Goal: Transaction & Acquisition: Purchase product/service

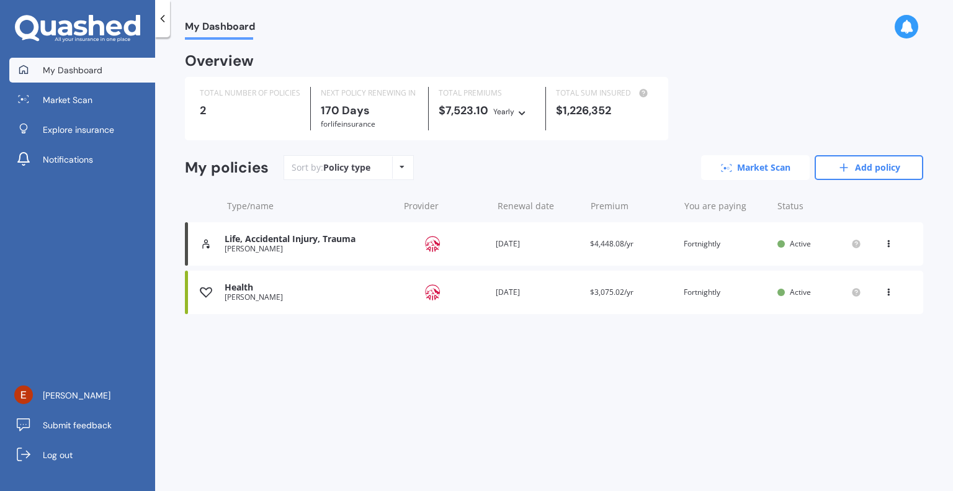
click at [766, 171] on link "Market Scan" at bounding box center [755, 167] width 109 height 25
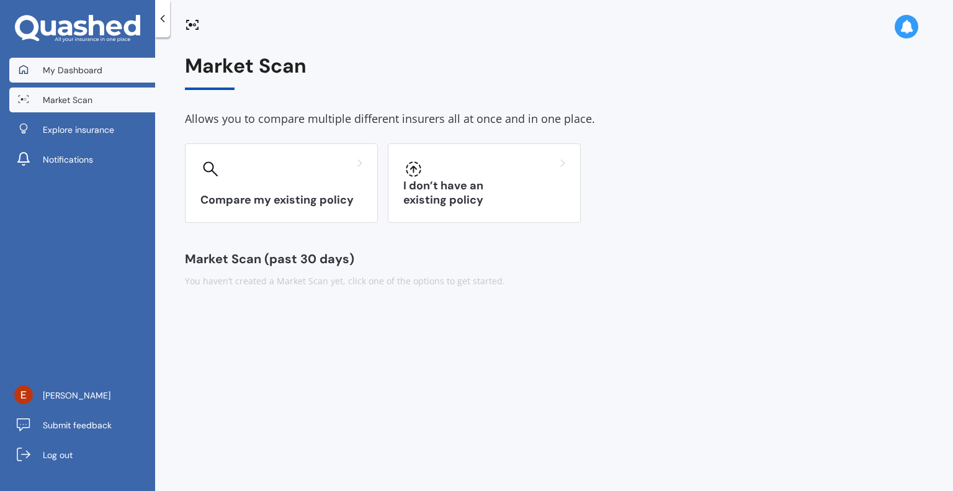
click at [71, 73] on span "My Dashboard" at bounding box center [73, 70] width 60 height 12
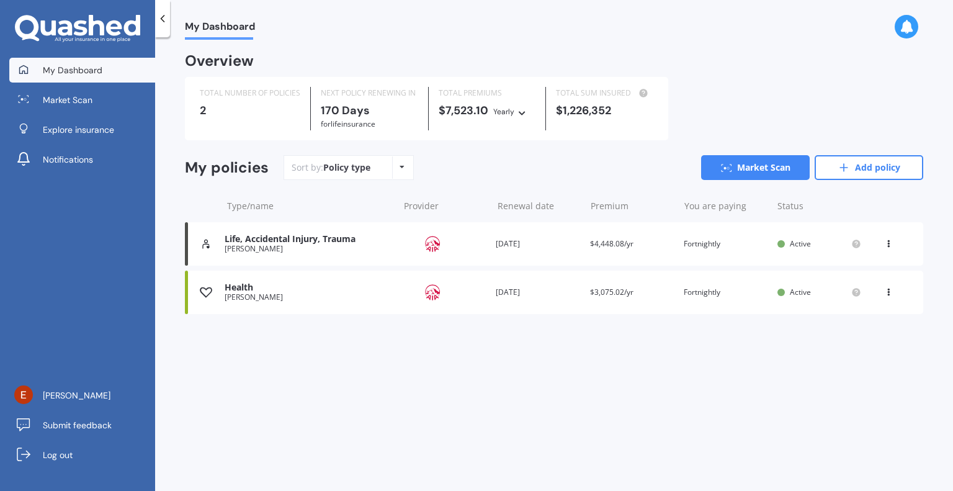
click at [403, 170] on icon at bounding box center [402, 166] width 5 height 7
click at [753, 172] on link "Market Scan" at bounding box center [755, 167] width 109 height 25
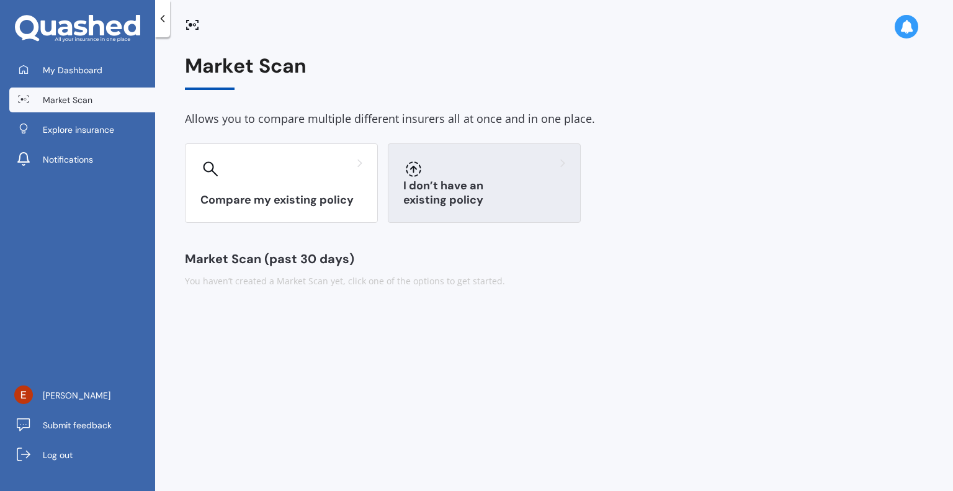
click at [515, 199] on h3 "I don’t have an existing policy" at bounding box center [484, 193] width 162 height 29
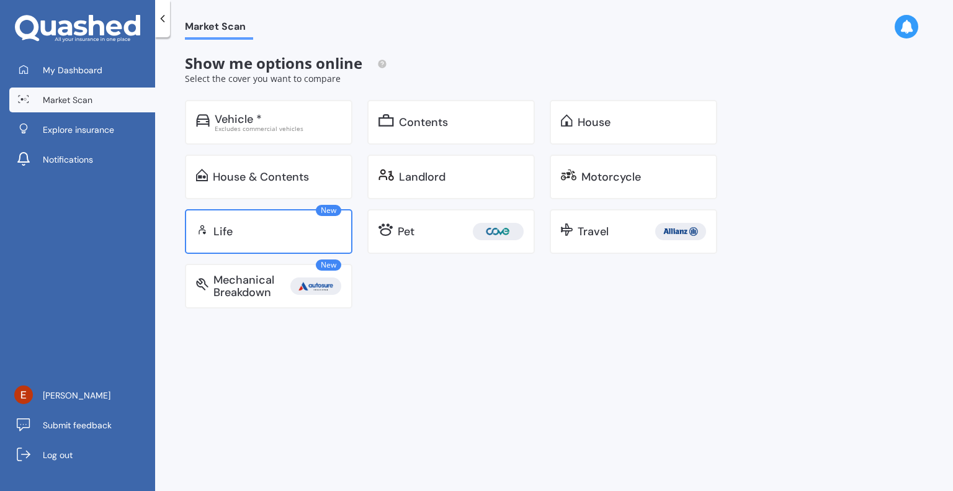
click at [290, 240] on div "New Life" at bounding box center [269, 231] width 168 height 45
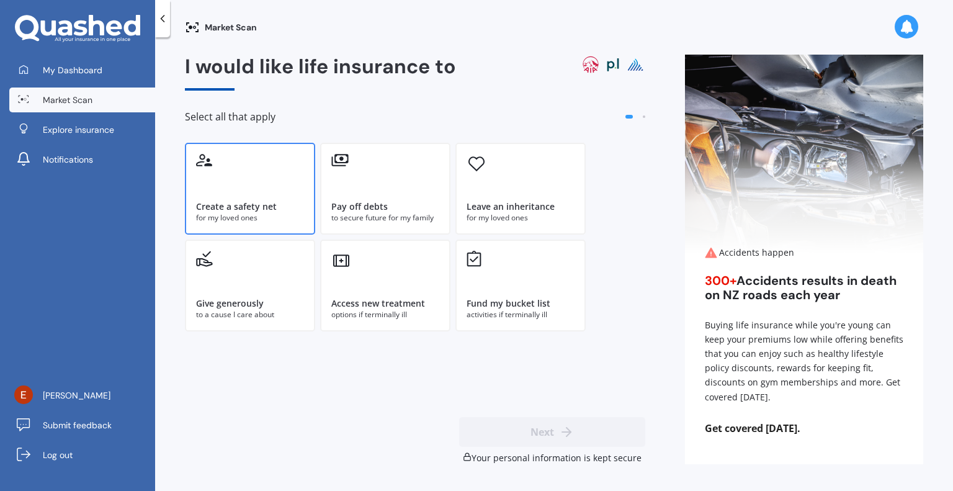
click at [254, 207] on div "Create a safety net" at bounding box center [236, 206] width 81 height 12
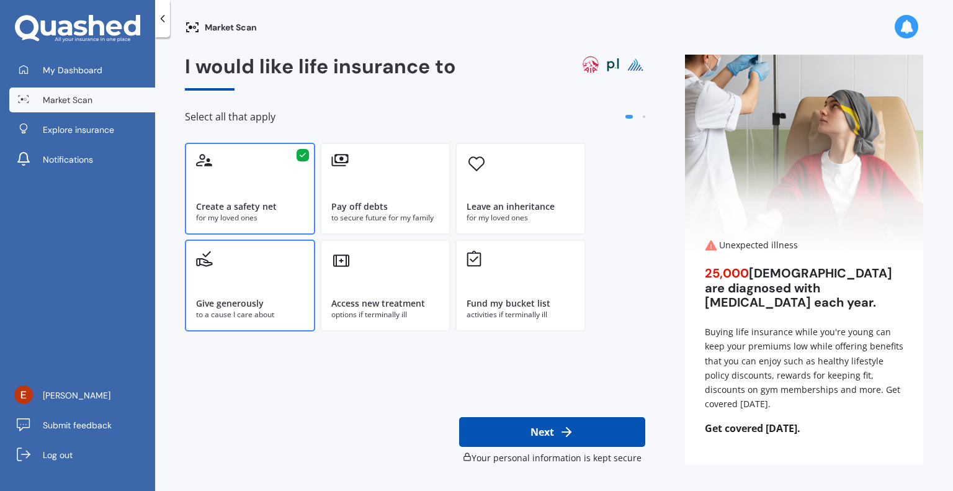
click at [266, 280] on div "Give generously to a cause I care about" at bounding box center [250, 286] width 130 height 92
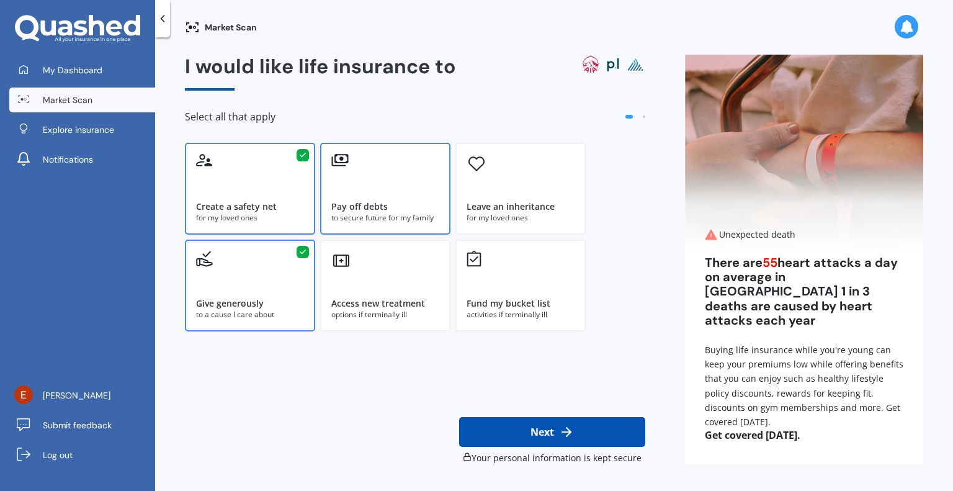
click at [397, 189] on div "Pay off debts to secure future for my family" at bounding box center [385, 189] width 130 height 92
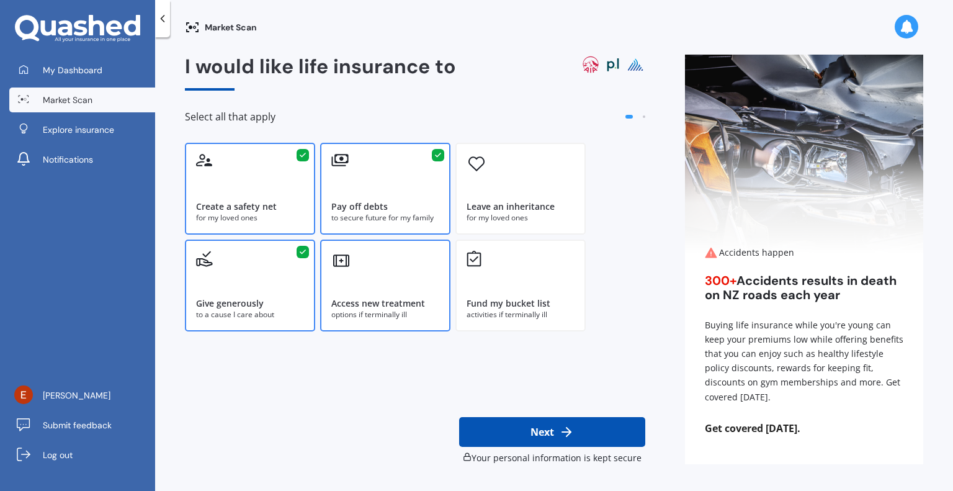
click at [371, 284] on div "Access new treatment options if terminally ill" at bounding box center [385, 286] width 130 height 92
click at [544, 436] on button "Next" at bounding box center [552, 432] width 186 height 30
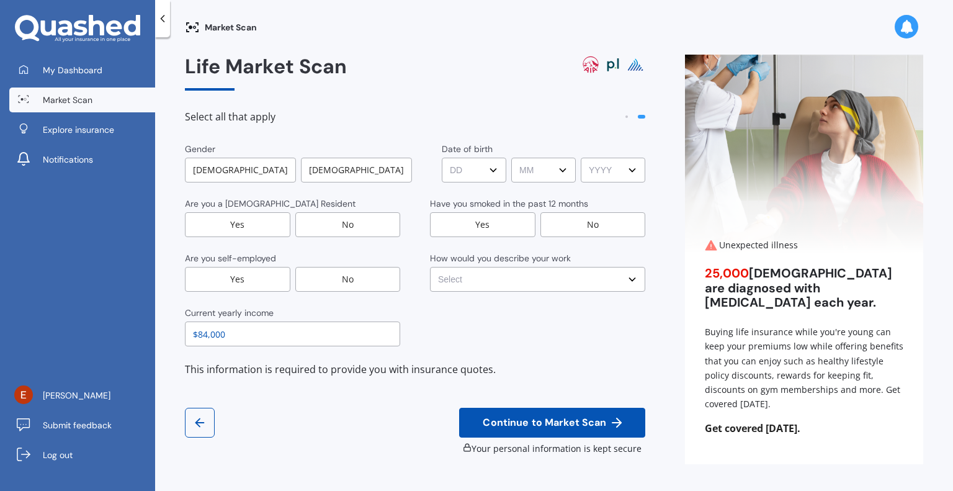
click at [345, 171] on div "[DEMOGRAPHIC_DATA]" at bounding box center [356, 170] width 111 height 25
click at [487, 169] on select "DD DD 01 02 03 04 05 06 07 08 09 10 11 12 13 14 15 16 17 18 19 20 21 22 23 24 2…" at bounding box center [475, 170] width 64 height 25
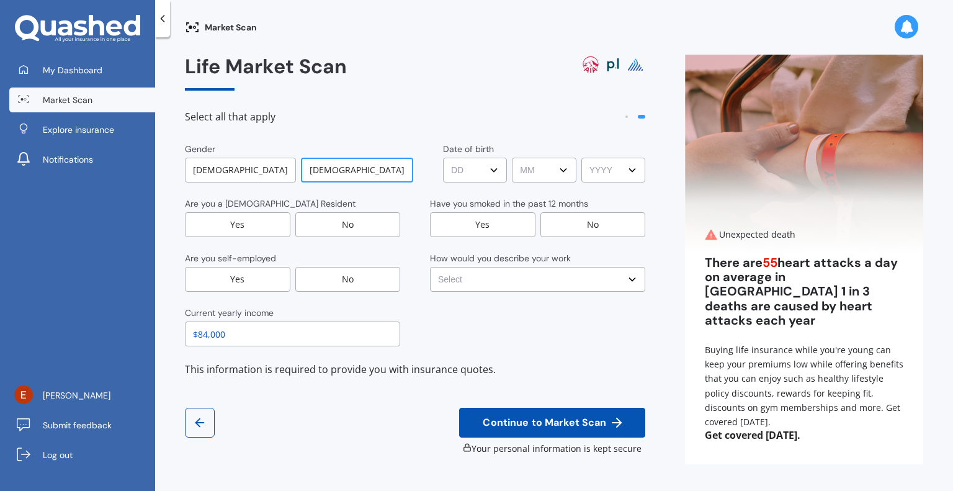
select select "22"
click at [443, 158] on select "DD DD 01 02 03 04 05 06 07 08 09 10 11 12 13 14 15 16 17 18 19 20 21 22 23 24 2…" at bounding box center [475, 170] width 64 height 25
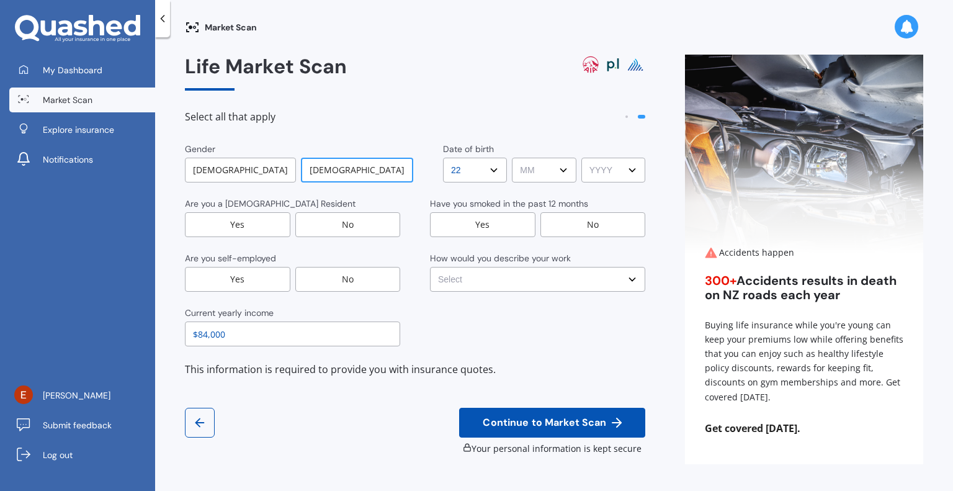
click at [554, 173] on select "MM MM 01 02 03 04 05 06 07 08 09 10 11 12" at bounding box center [544, 170] width 64 height 25
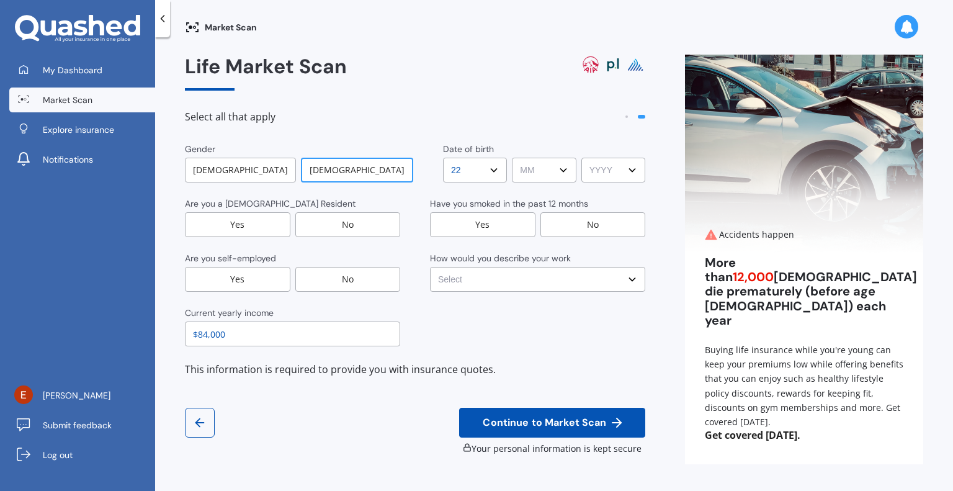
select select "11"
click at [512, 158] on select "MM MM 01 02 03 04 05 06 07 08 09 10 11 12" at bounding box center [544, 170] width 64 height 25
click at [629, 171] on select "YYYY YYYY 2009 2008 2007 2006 2005 2004 2003 2002 2001 2000 1999 1998 1997 1996…" at bounding box center [614, 170] width 64 height 25
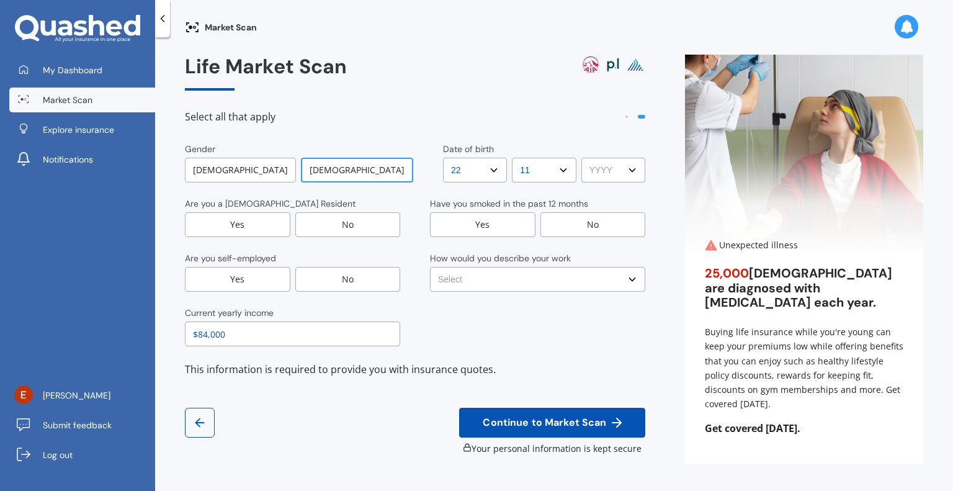
select select "1976"
click at [582, 158] on select "YYYY YYYY 2009 2008 2007 2006 2005 2004 2003 2002 2001 2000 1999 1998 1997 1996…" at bounding box center [614, 170] width 64 height 25
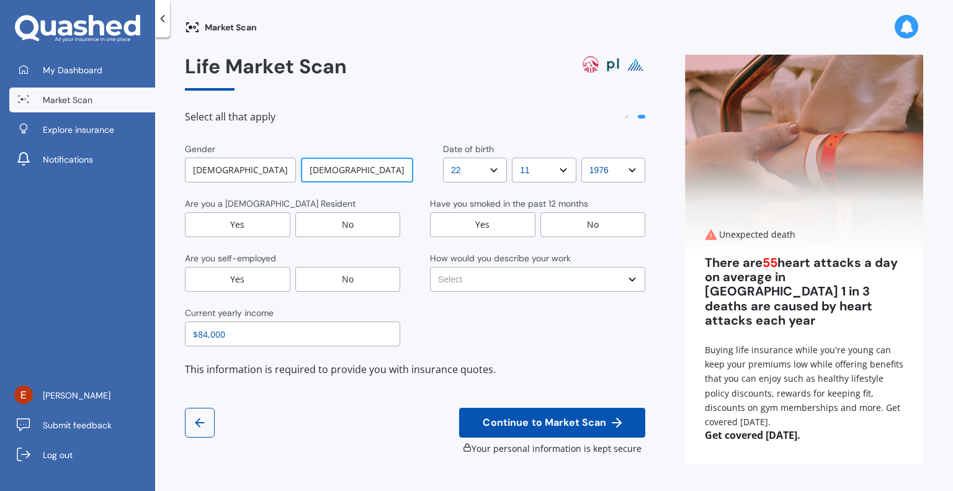
click at [252, 223] on div "Yes" at bounding box center [238, 224] width 106 height 25
click at [572, 224] on div "No" at bounding box center [594, 224] width 106 height 25
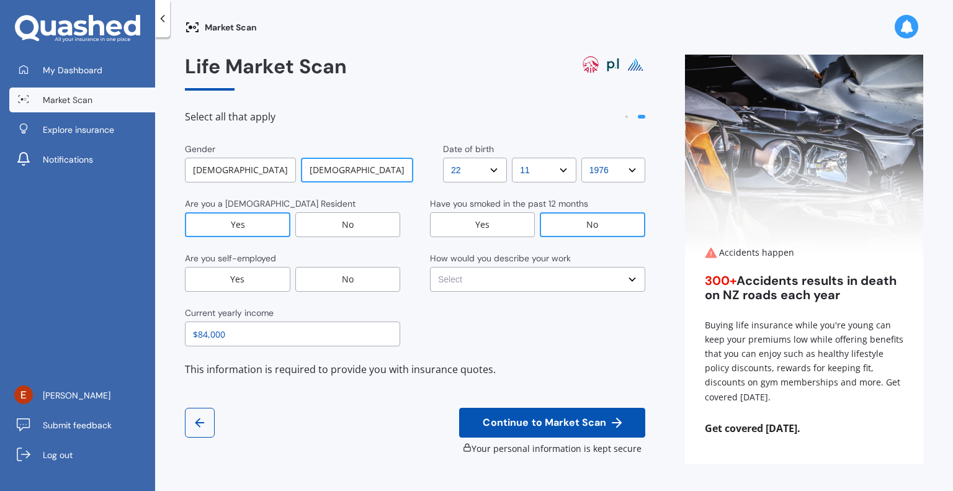
click at [513, 278] on select "Select No manual work e.g. lawyer, consultant, engineer Light manual work e.g. …" at bounding box center [537, 279] width 215 height 25
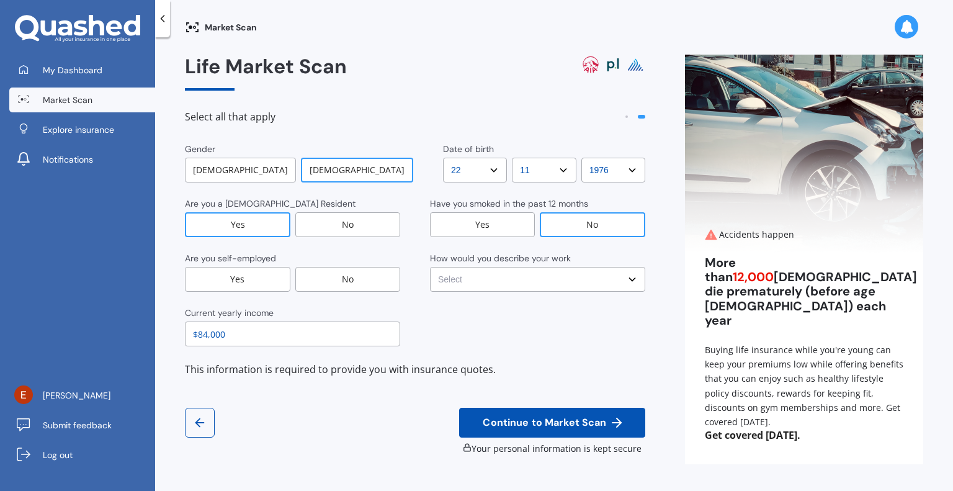
select select "No manual work e.g. lawyer, consultant, engineer"
click at [430, 267] on select "Select No manual work e.g. lawyer, consultant, engineer Light manual work e.g. …" at bounding box center [537, 279] width 215 height 25
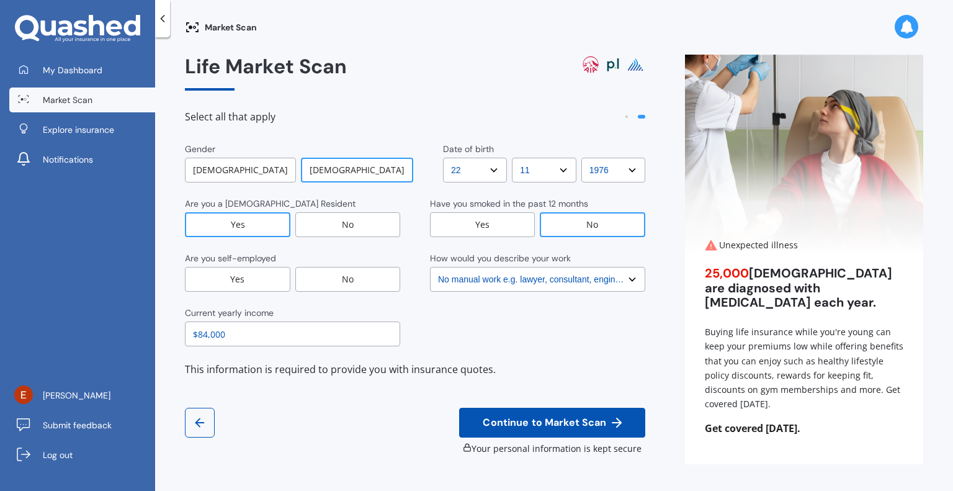
click at [345, 280] on div "No" at bounding box center [348, 279] width 106 height 25
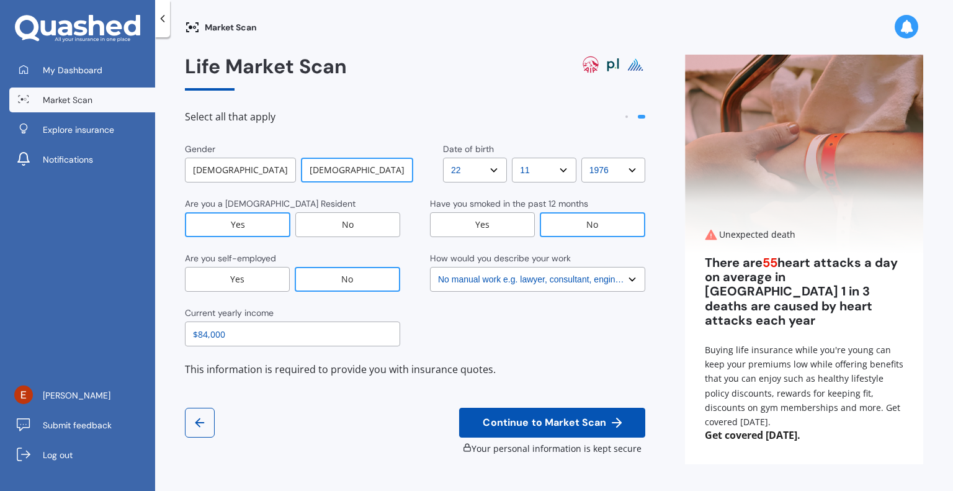
click at [207, 338] on input "$84,000" at bounding box center [292, 333] width 215 height 25
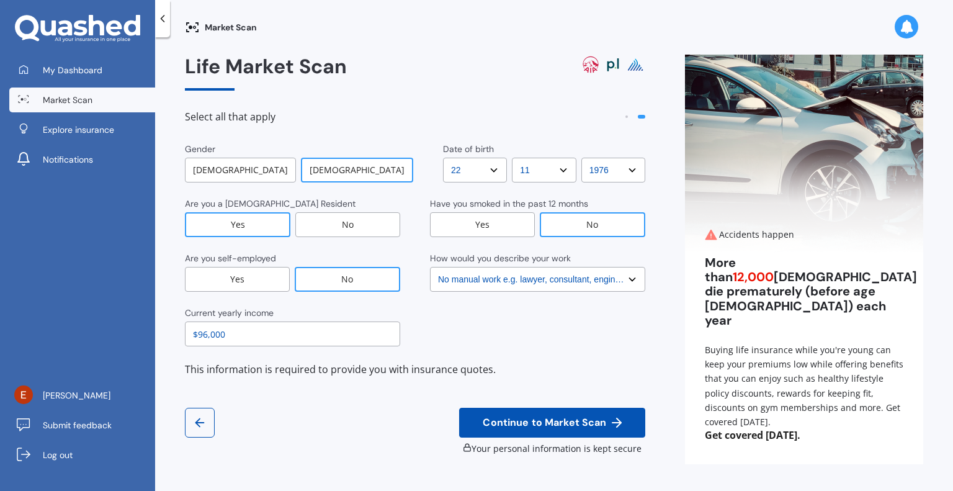
type input "$96,000"
click at [572, 427] on span "Continue to Market Scan" at bounding box center [544, 423] width 128 height 12
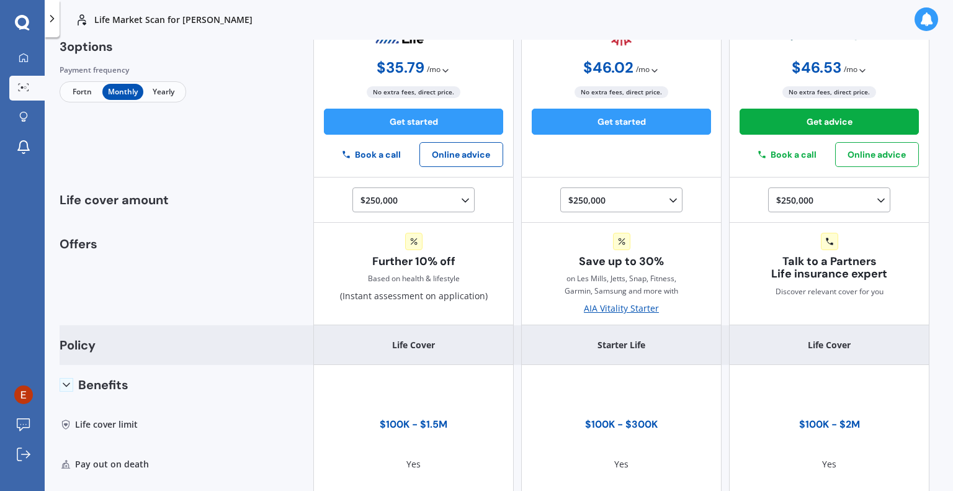
scroll to position [110, 0]
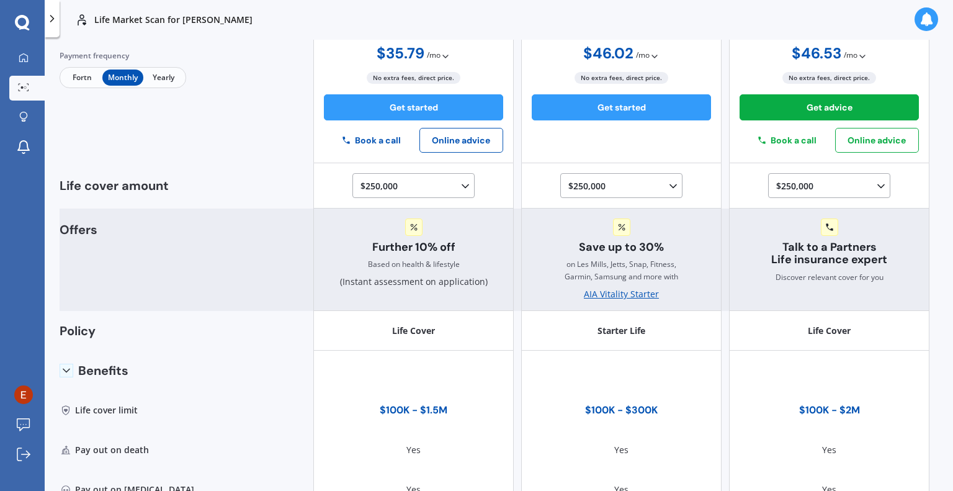
click at [620, 297] on div "AIA Vitality Starter" at bounding box center [621, 294] width 75 height 12
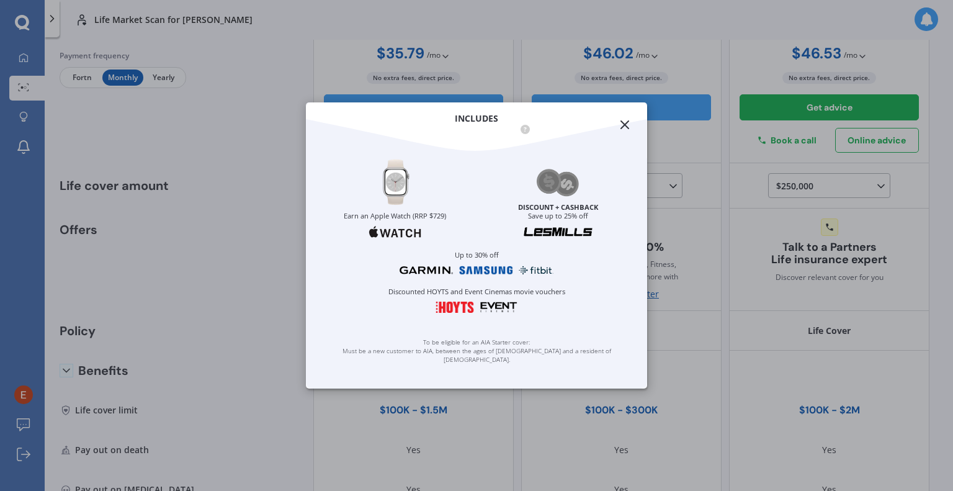
click at [622, 121] on line at bounding box center [624, 124] width 7 height 7
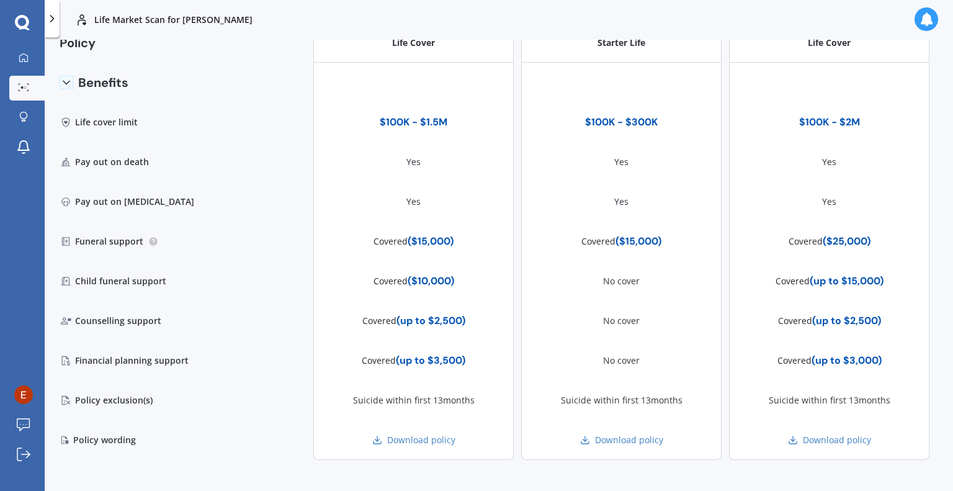
scroll to position [408, 0]
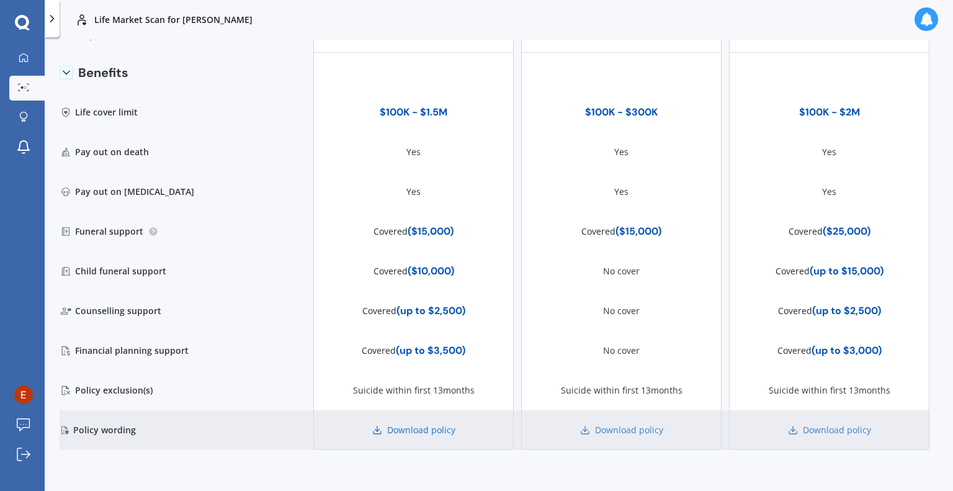
click at [432, 429] on link "Download policy" at bounding box center [413, 430] width 83 height 12
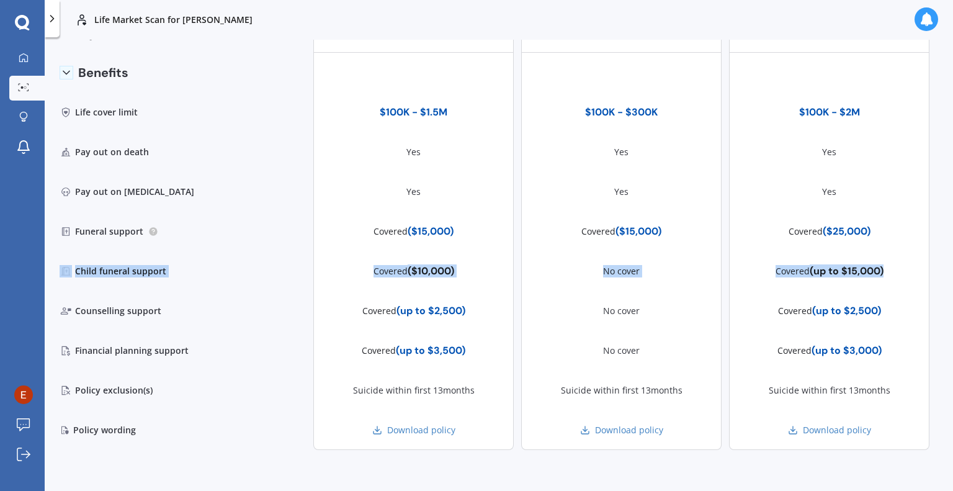
drag, startPoint x: 938, startPoint y: 264, endPoint x: 933, endPoint y: 226, distance: 38.8
click at [933, 226] on div "Life Market Scan for Emily Duan Life Market Scan for Emily Duan Life Emily Duan…" at bounding box center [499, 245] width 909 height 491
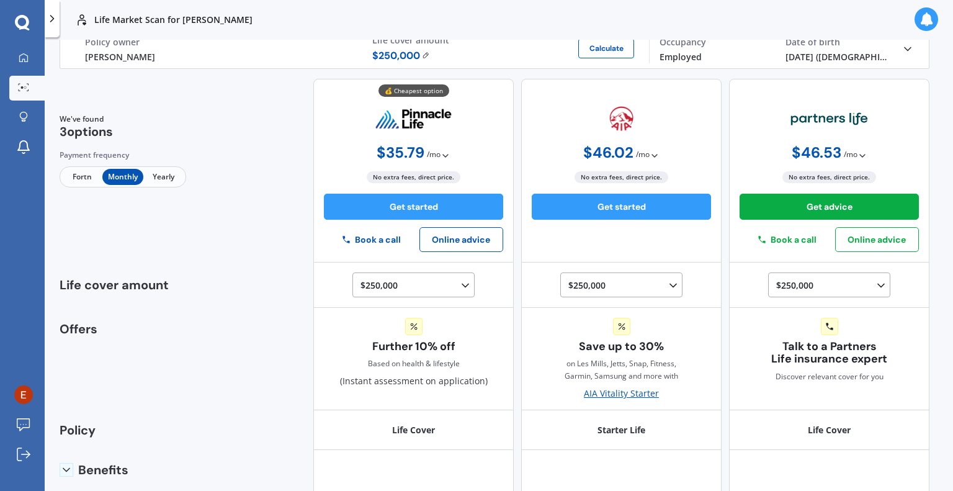
scroll to position [0, 0]
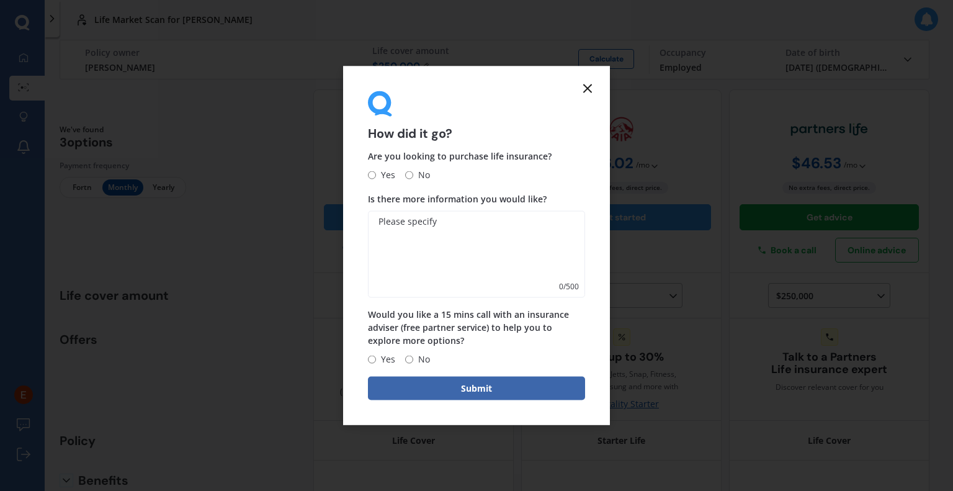
click at [582, 89] on icon at bounding box center [587, 88] width 15 height 15
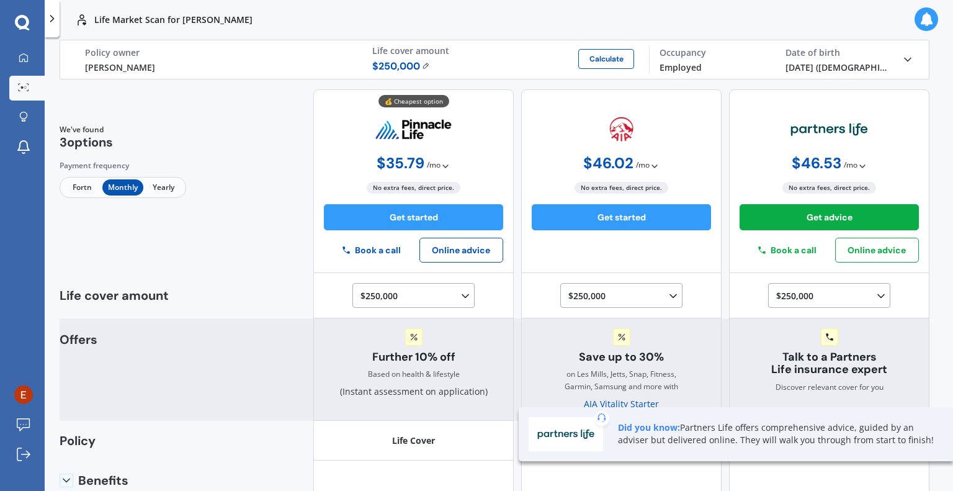
click at [532, 380] on span "on [PERSON_NAME], Jetts, Snap, Fitness, Garmin, Samsung and more with" at bounding box center [621, 380] width 179 height 25
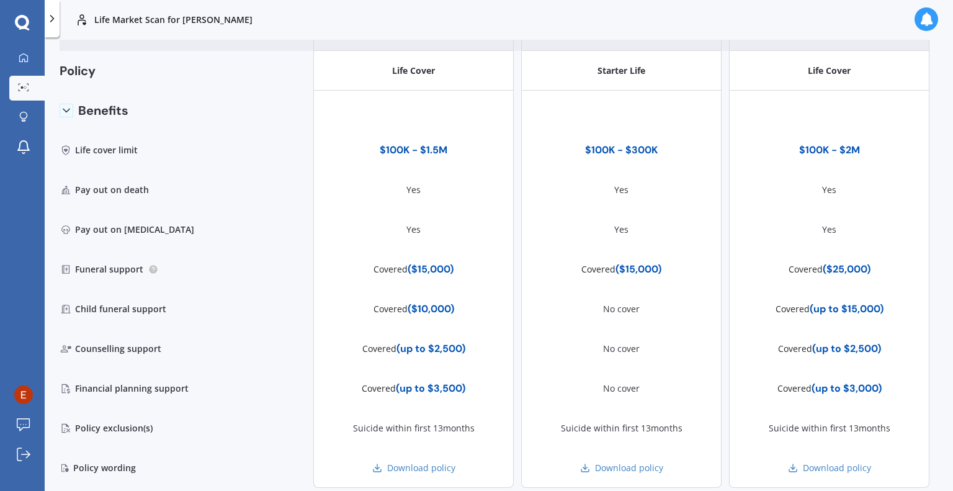
scroll to position [372, 0]
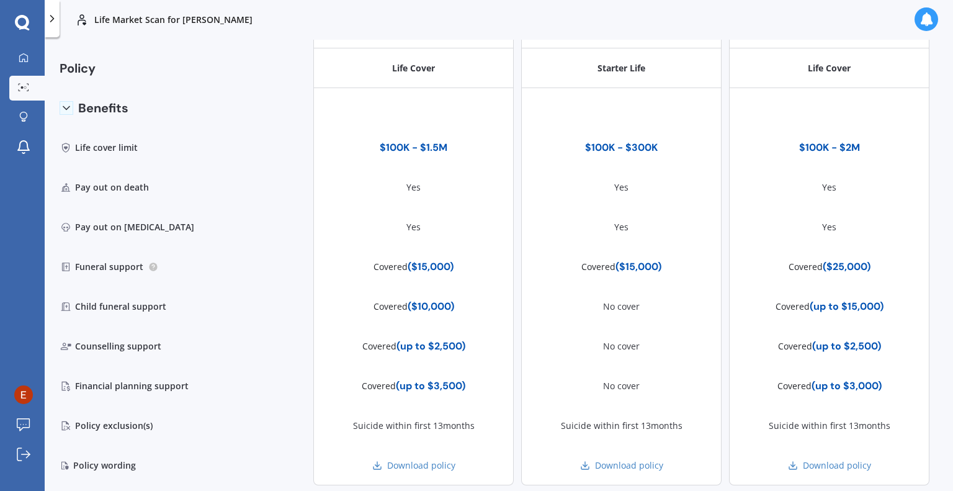
click at [277, 28] on div "Life Market Scan for [PERSON_NAME]" at bounding box center [499, 20] width 909 height 40
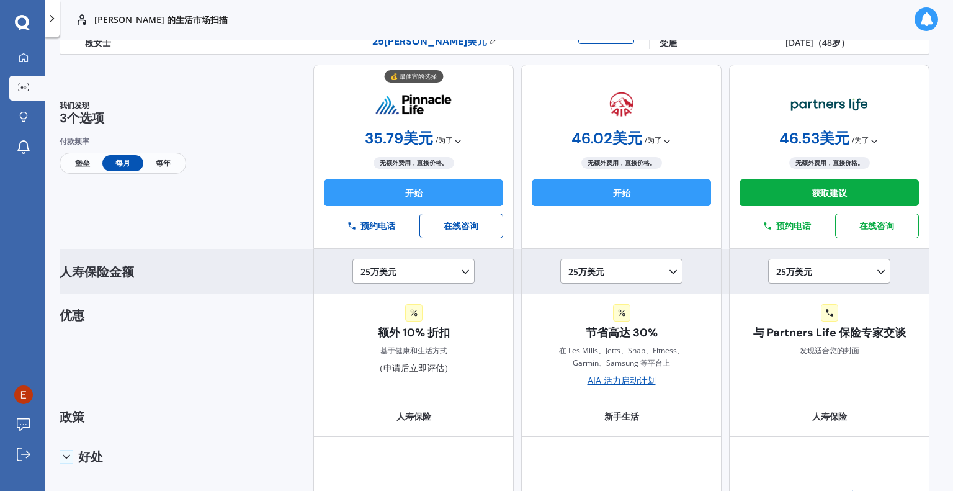
scroll to position [0, 0]
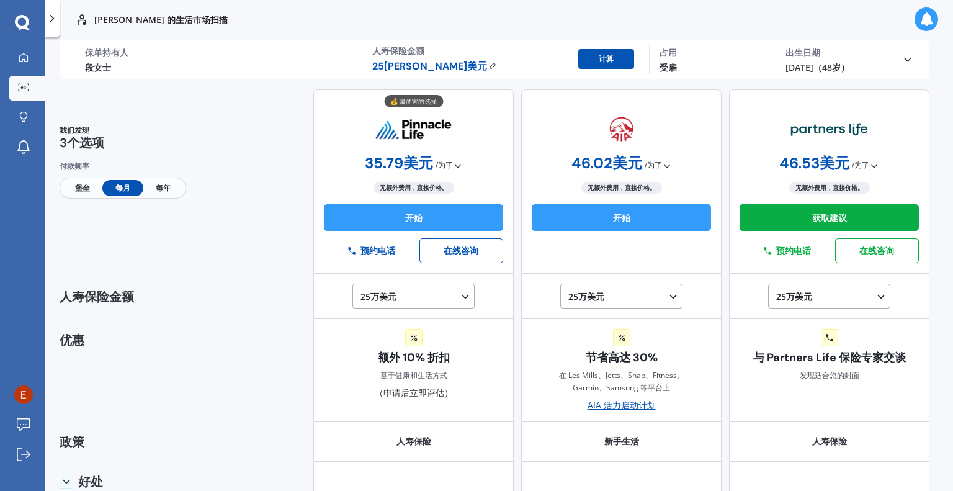
click at [609, 57] on font "计算" at bounding box center [606, 59] width 15 height 10
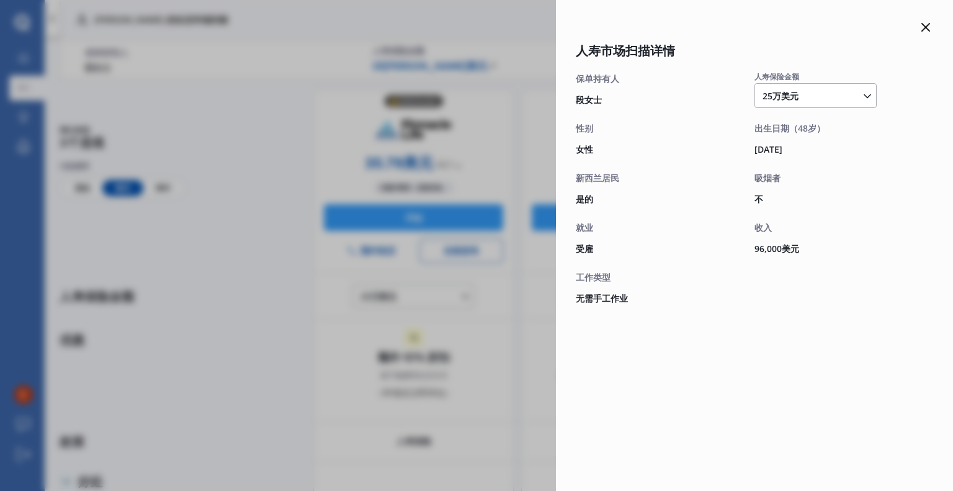
click at [926, 24] on icon at bounding box center [926, 27] width 15 height 15
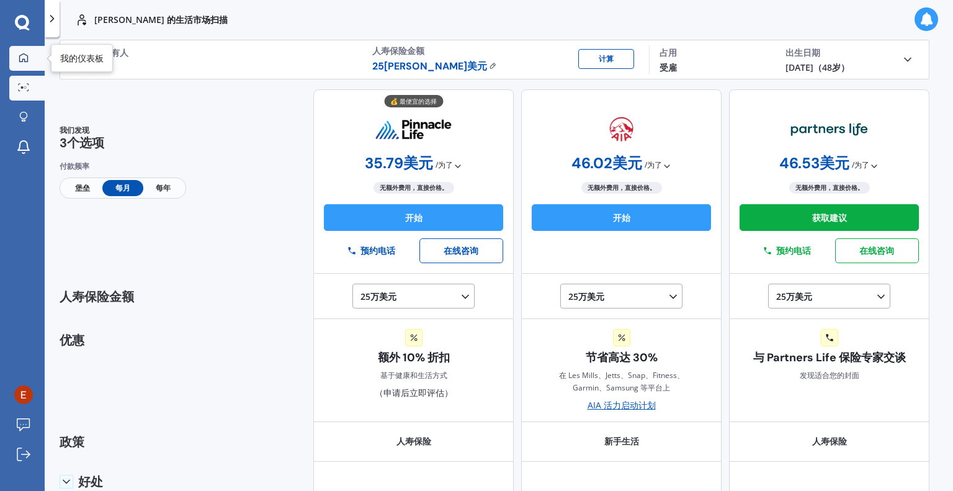
click at [22, 62] on div at bounding box center [23, 58] width 19 height 11
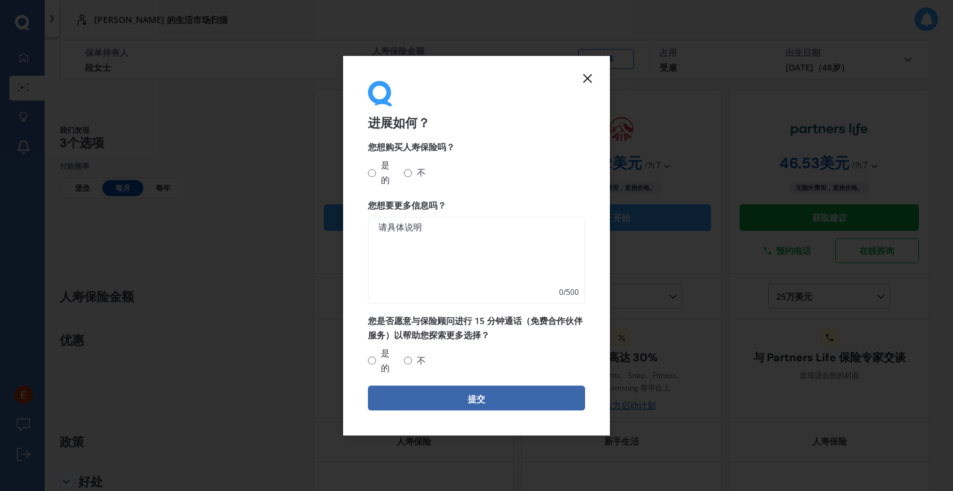
click at [588, 79] on line at bounding box center [587, 77] width 7 height 7
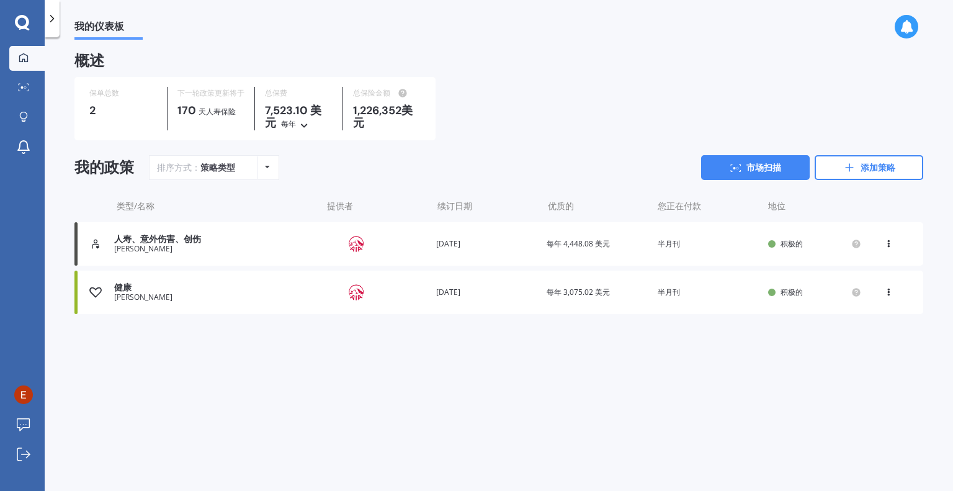
click at [519, 297] on div "续订日期 2026年3月22日" at bounding box center [486, 292] width 101 height 12
click at [264, 247] on div "[PERSON_NAME]" at bounding box center [215, 249] width 202 height 9
click at [293, 295] on div "[PERSON_NAME]" at bounding box center [215, 297] width 202 height 9
click at [254, 300] on div "[PERSON_NAME]" at bounding box center [215, 297] width 202 height 9
click at [742, 171] on link "市场扫描" at bounding box center [755, 167] width 109 height 25
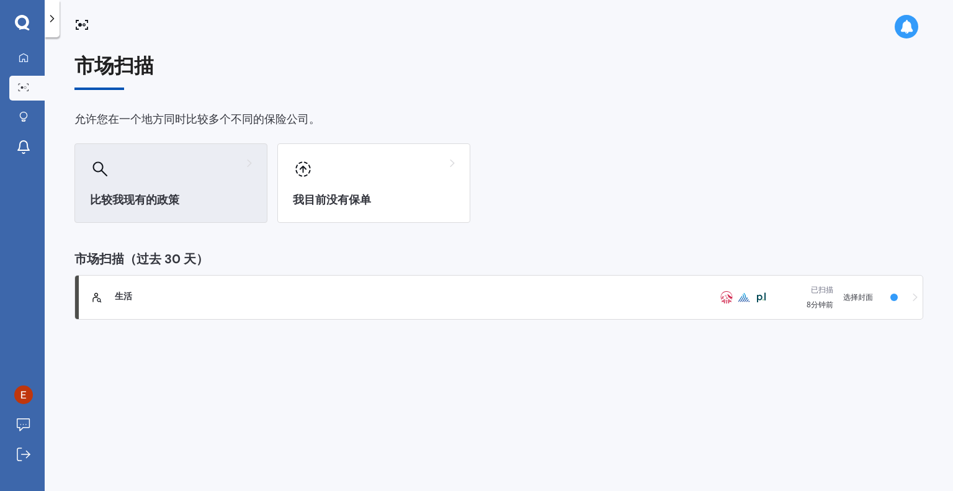
click at [149, 192] on font "比较我现有的政策" at bounding box center [134, 199] width 89 height 15
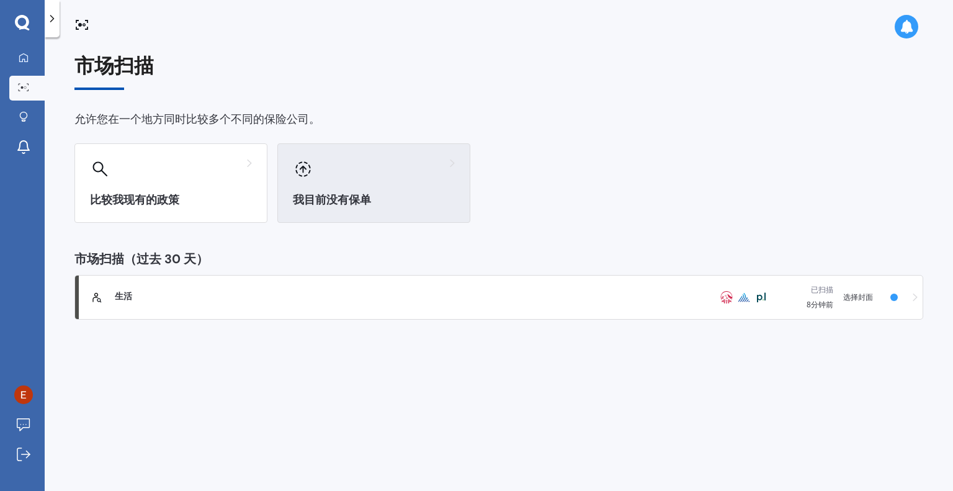
click at [348, 197] on font "我目前没有保单" at bounding box center [332, 199] width 78 height 15
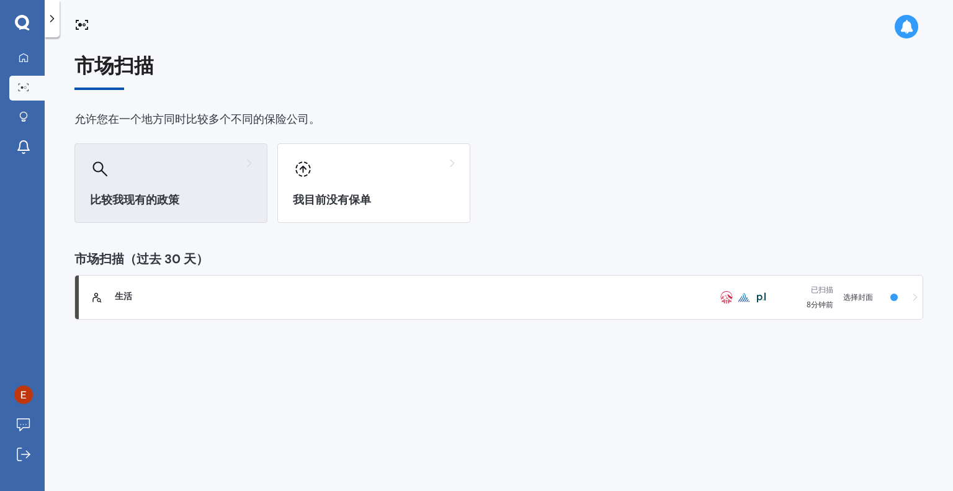
click at [127, 200] on font "比较我现有的政策" at bounding box center [134, 199] width 89 height 15
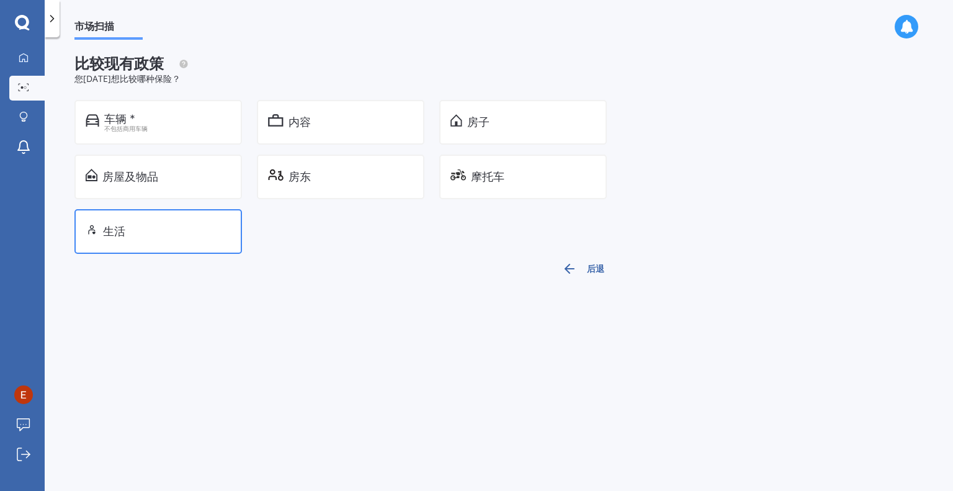
click at [173, 228] on div "生活" at bounding box center [167, 231] width 128 height 12
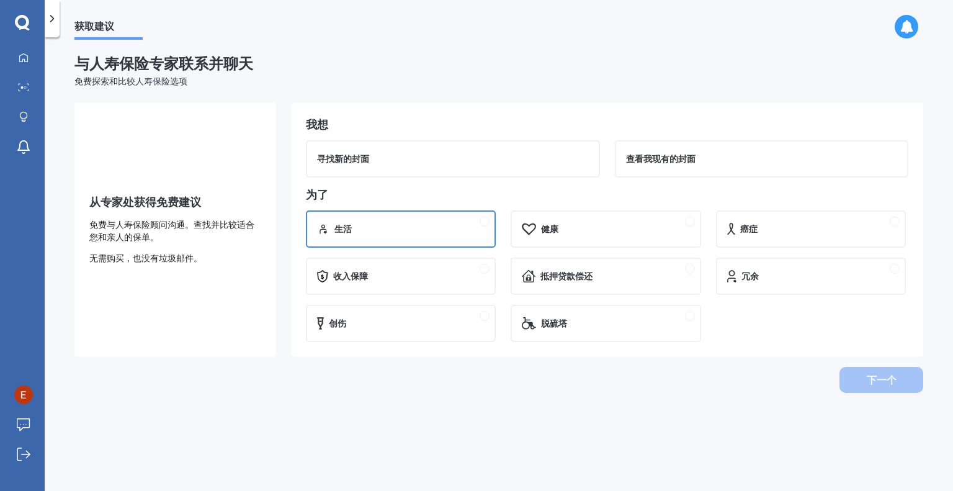
click at [420, 227] on div "生活" at bounding box center [410, 229] width 150 height 12
click at [634, 230] on div "健康" at bounding box center [615, 229] width 149 height 12
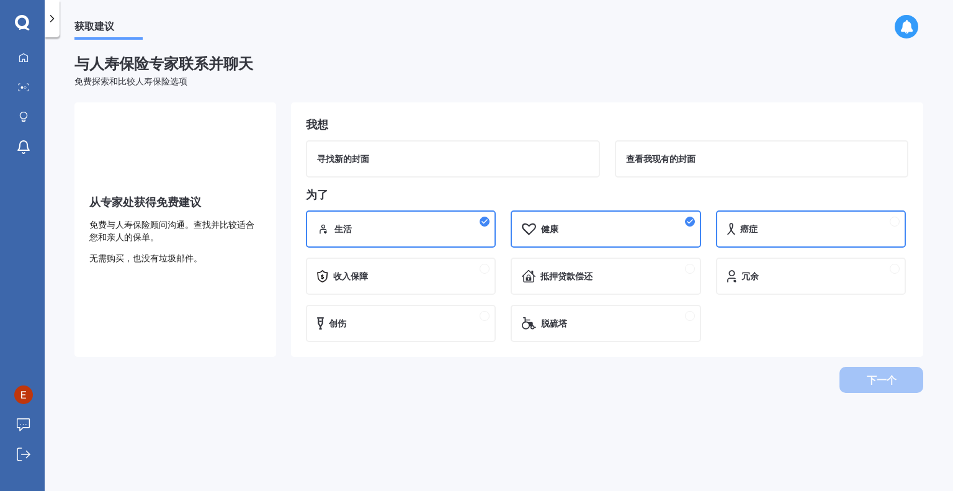
click at [766, 230] on div "癌症" at bounding box center [817, 229] width 155 height 12
click at [777, 287] on div "冗余" at bounding box center [811, 276] width 190 height 37
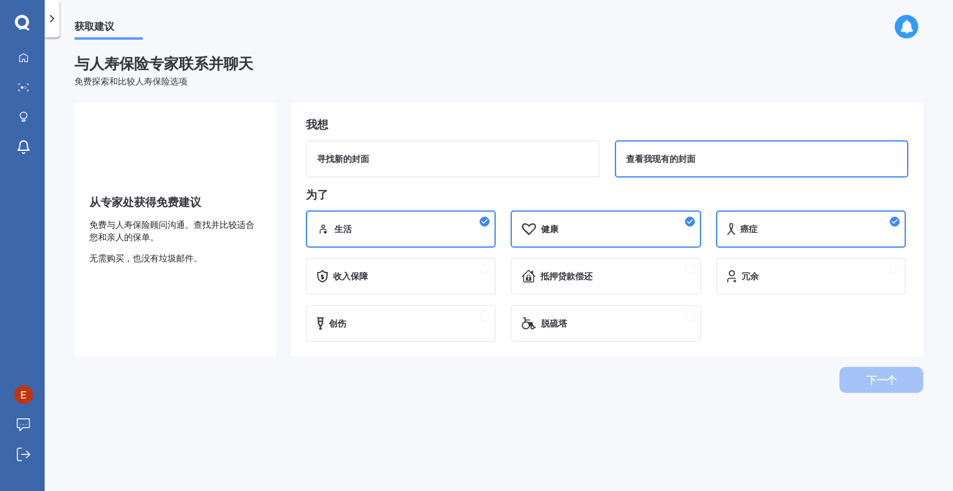
click at [658, 163] on font "查看我现有的封面" at bounding box center [661, 159] width 70 height 12
click at [863, 384] on button "下一个" at bounding box center [882, 379] width 84 height 25
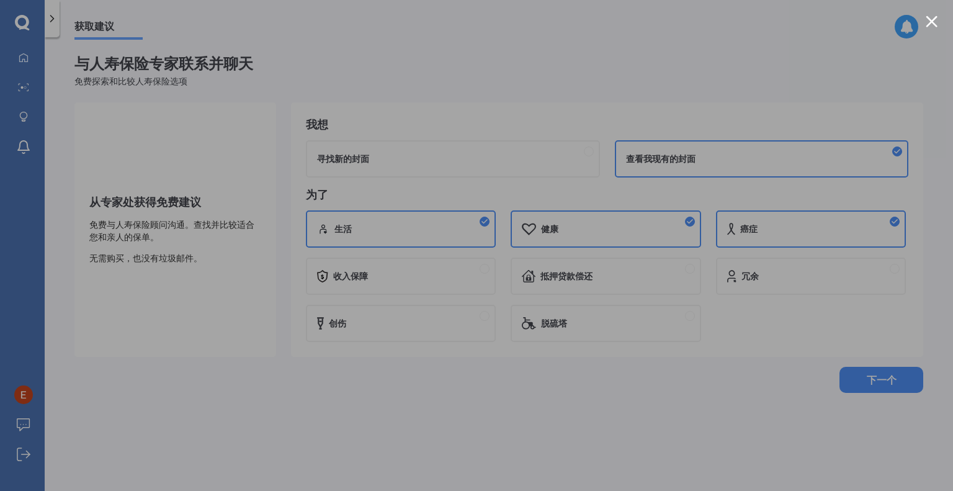
click at [55, 24] on div at bounding box center [476, 245] width 953 height 491
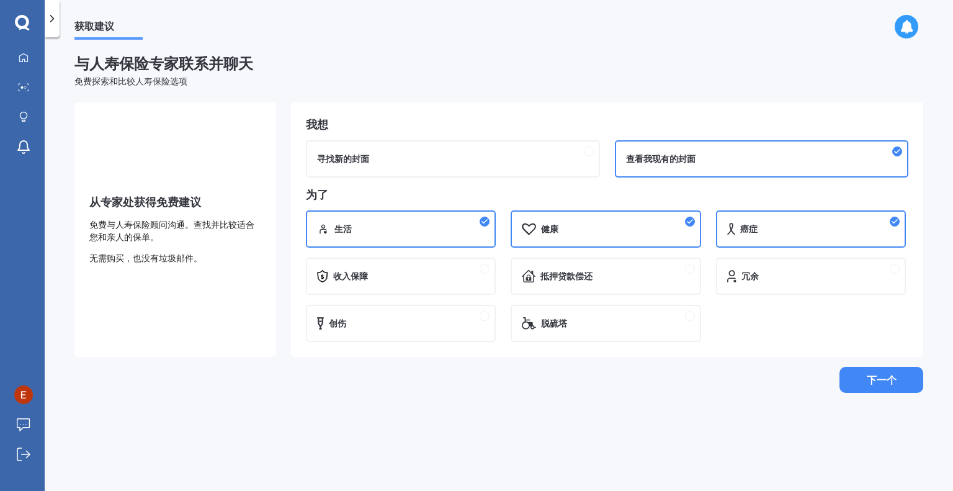
click at [52, 22] on icon at bounding box center [52, 18] width 12 height 12
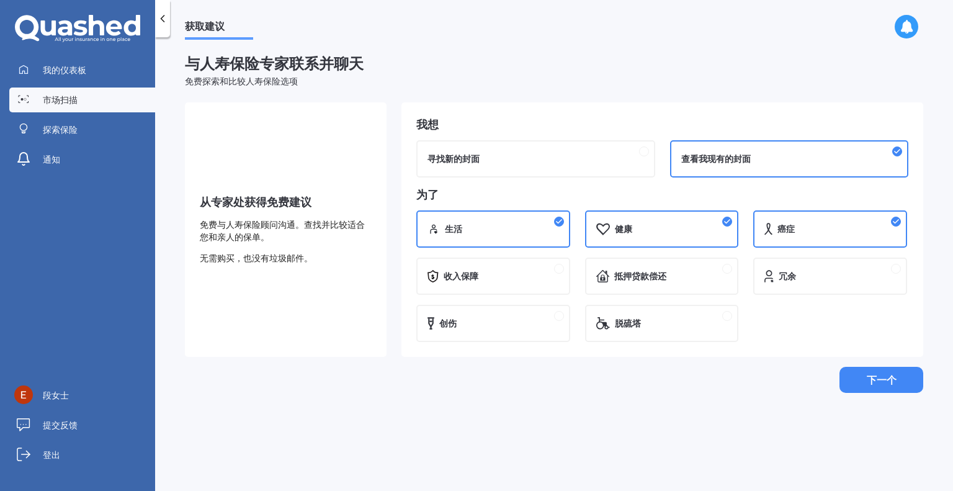
click at [65, 102] on font "市场扫描" at bounding box center [60, 99] width 35 height 11
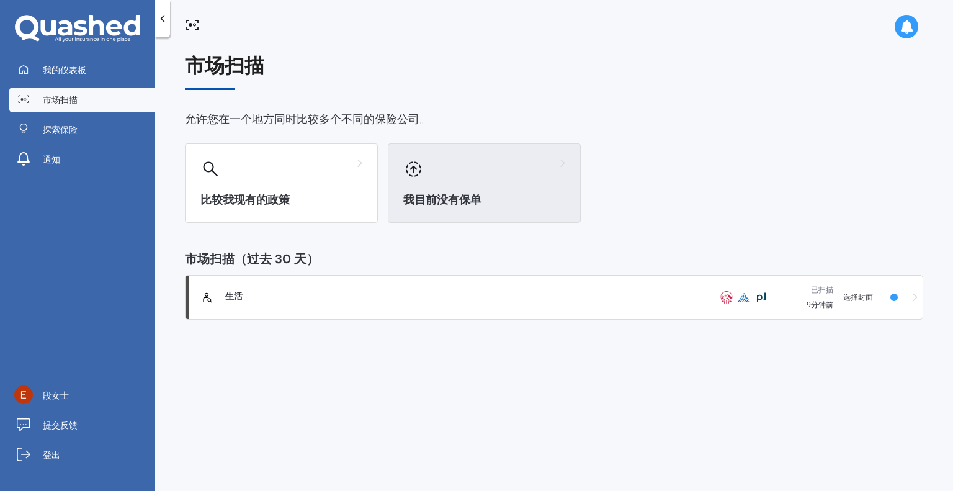
click at [459, 188] on div "我目前没有保单" at bounding box center [484, 182] width 193 height 79
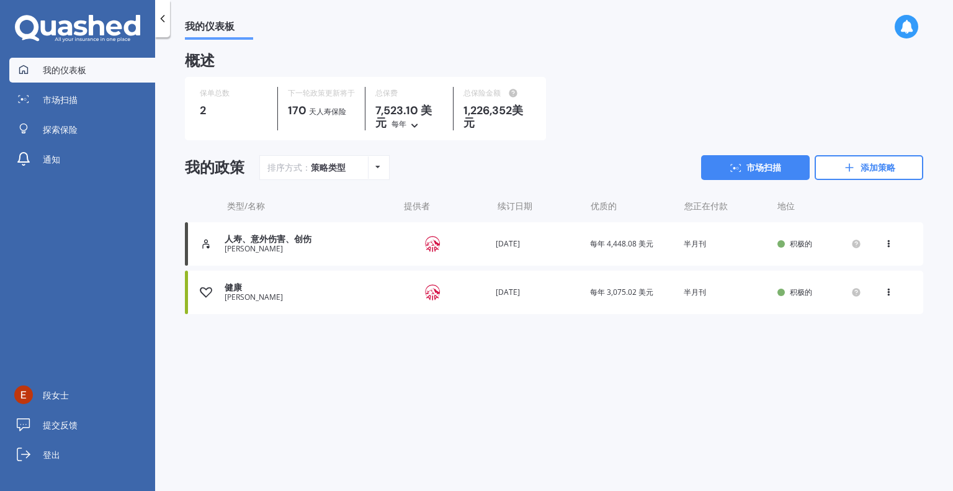
click at [288, 250] on div "[PERSON_NAME]" at bounding box center [309, 249] width 168 height 9
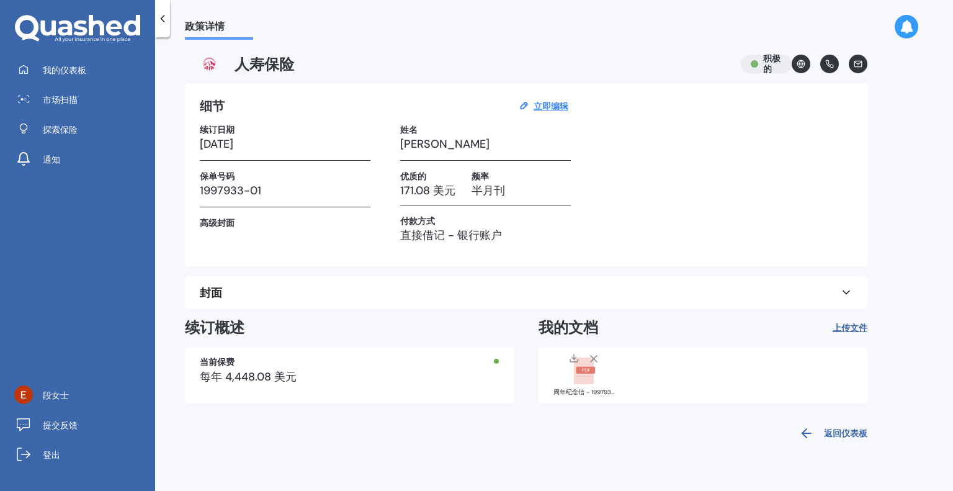
click at [350, 66] on span "人寿保险" at bounding box center [458, 64] width 546 height 19
click at [657, 61] on span "人寿保险" at bounding box center [458, 64] width 546 height 19
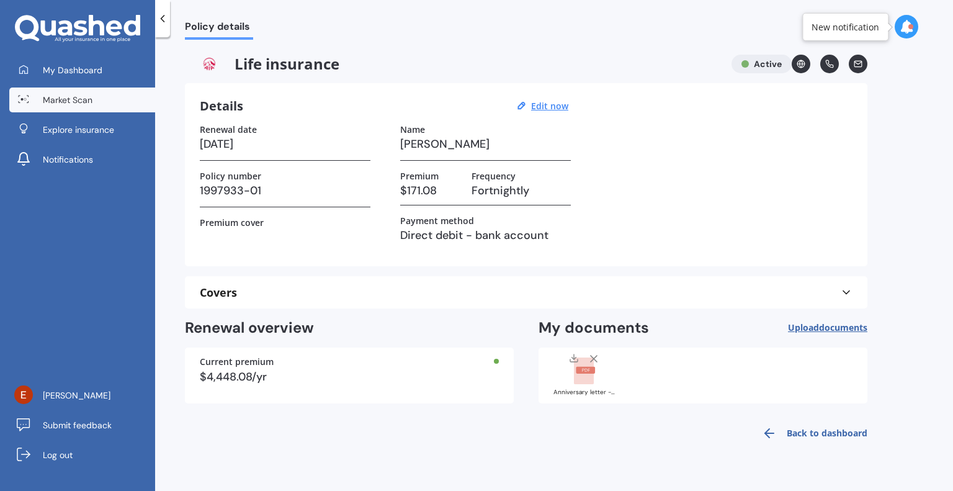
click at [72, 97] on span "Market Scan" at bounding box center [68, 100] width 50 height 12
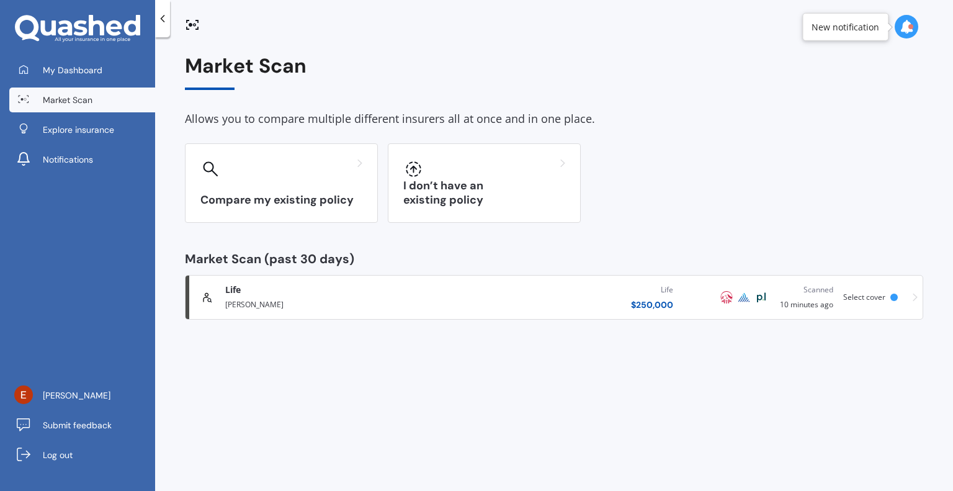
click at [820, 287] on div "Scanned" at bounding box center [806, 290] width 53 height 12
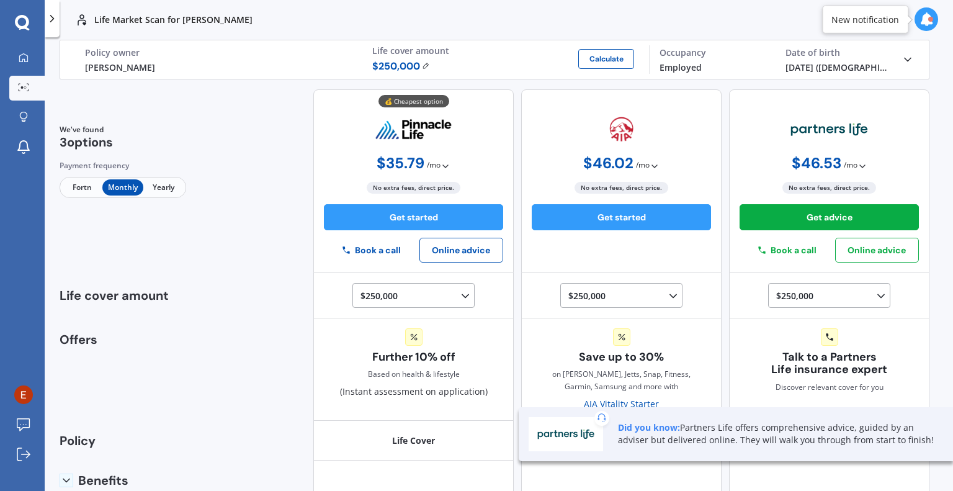
click at [80, 189] on span "Fortn" at bounding box center [82, 187] width 40 height 16
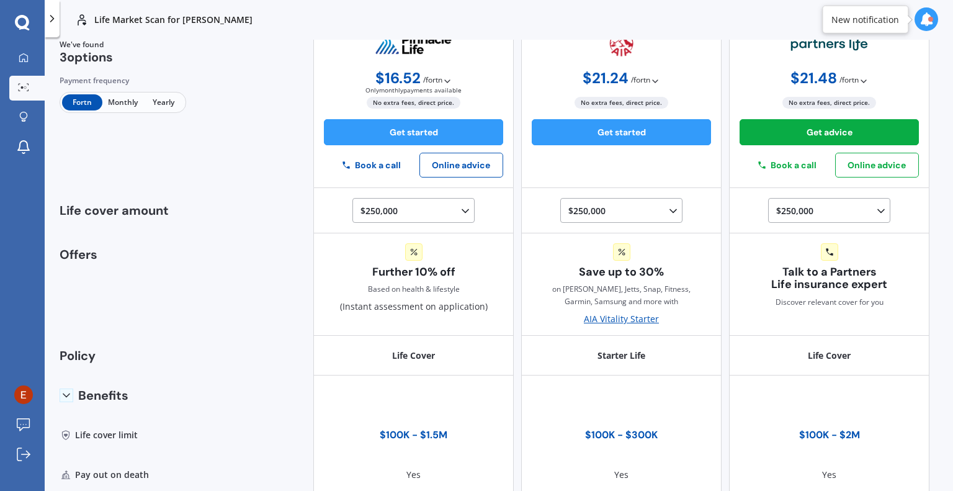
scroll to position [60, 0]
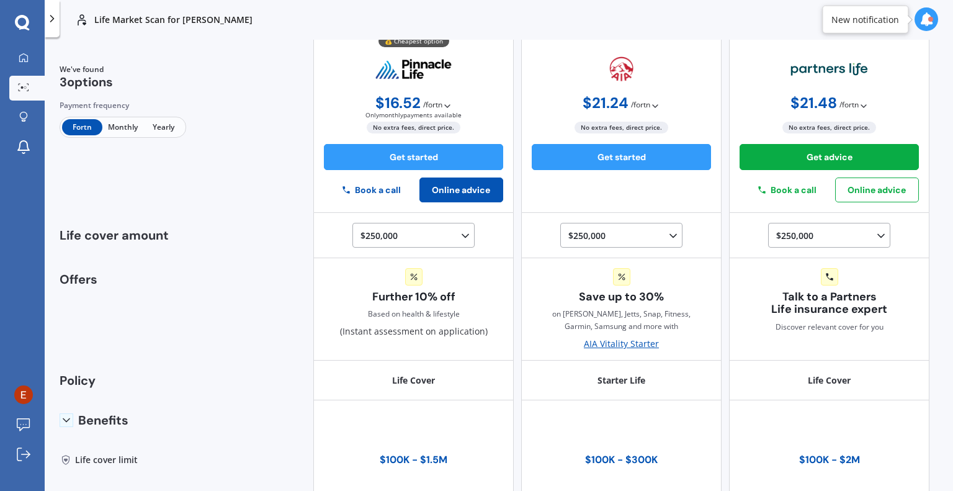
click at [439, 192] on button "Online advice" at bounding box center [462, 190] width 84 height 25
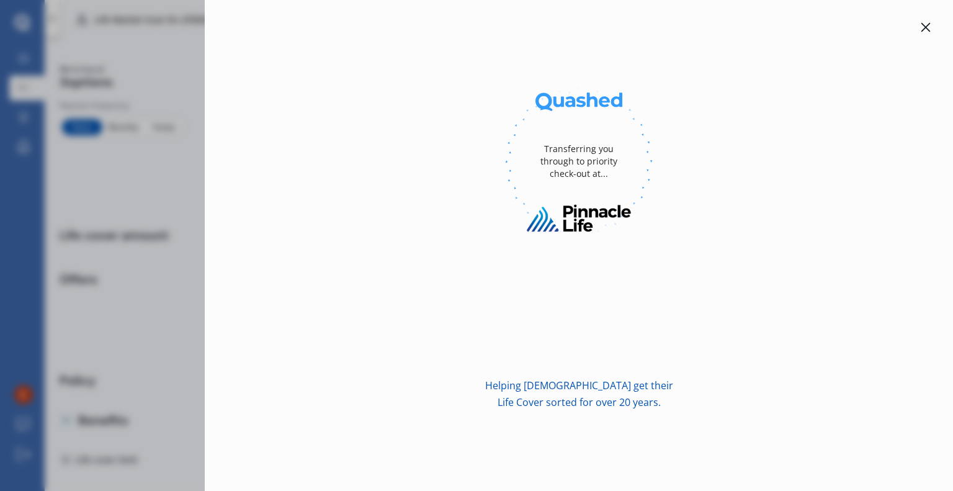
scroll to position [0, 0]
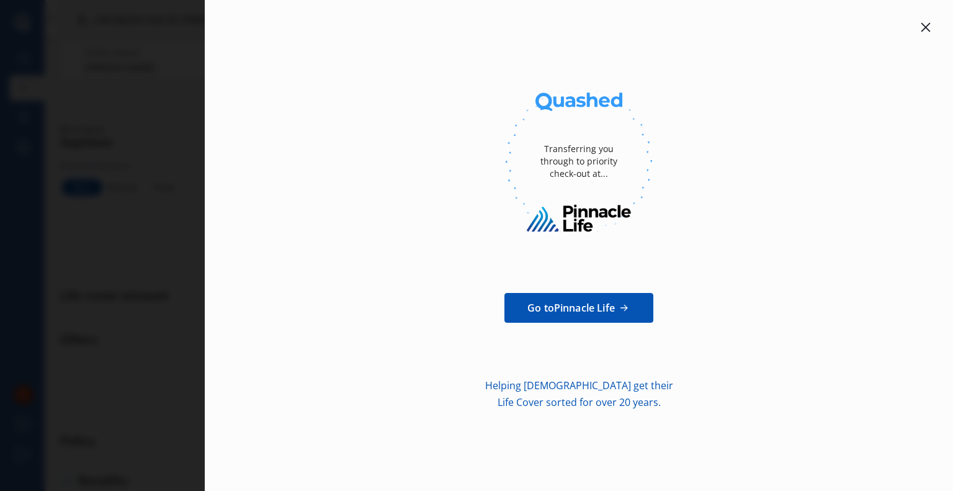
click at [565, 309] on span "Go to Pinnacle Life" at bounding box center [572, 307] width 88 height 15
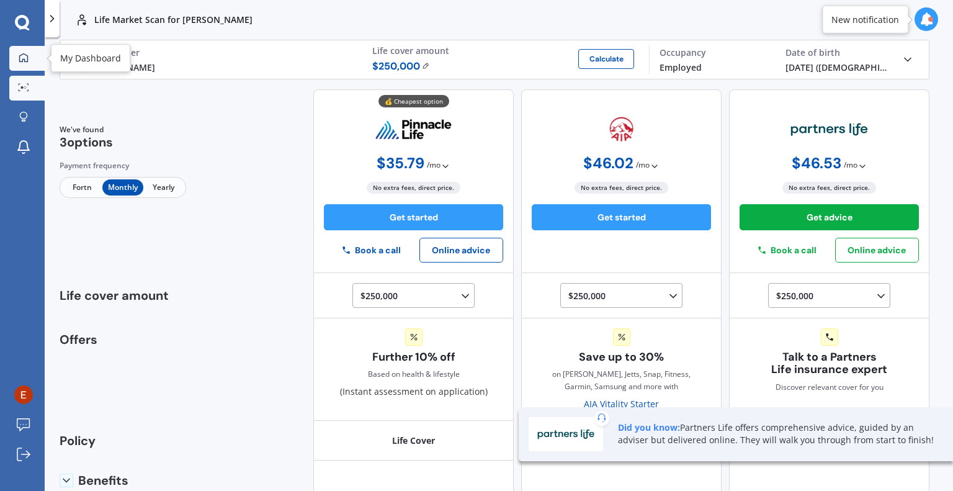
click at [27, 54] on icon at bounding box center [24, 58] width 10 height 10
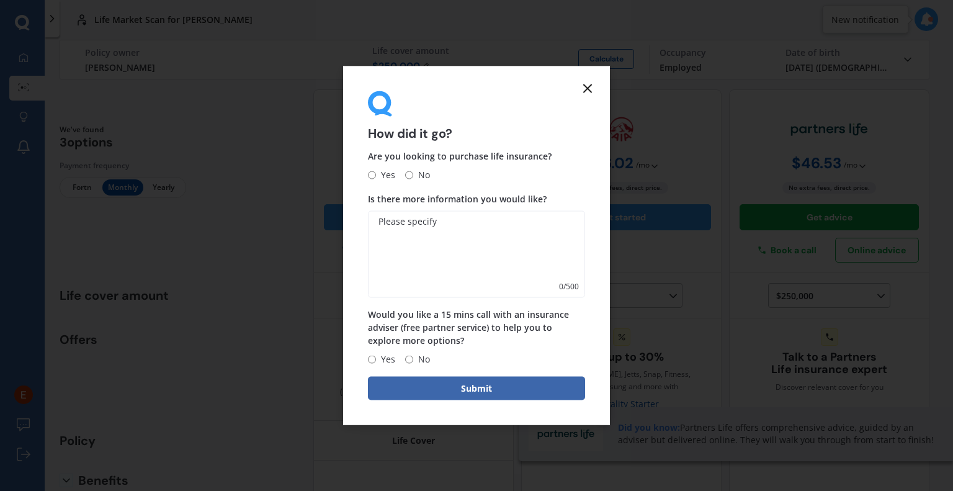
click at [593, 88] on icon at bounding box center [587, 88] width 15 height 15
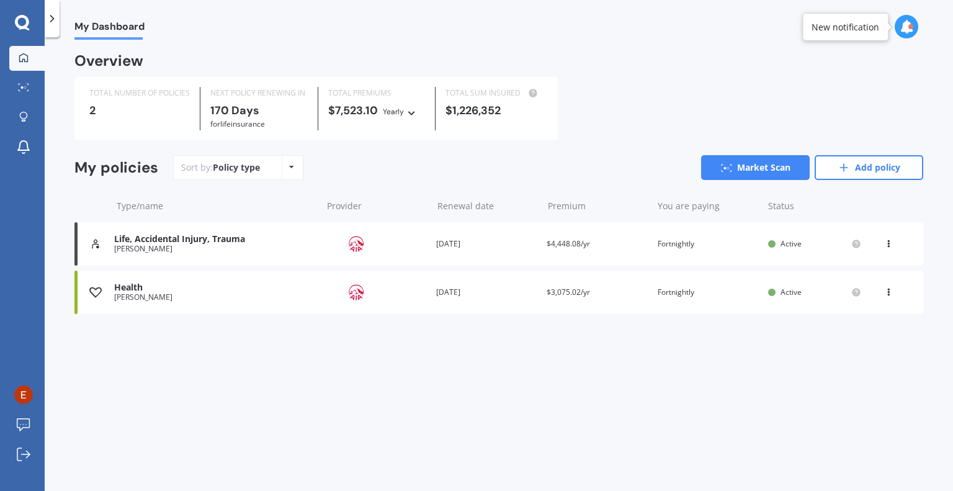
click at [430, 259] on div "Life, Accidental Injury, [PERSON_NAME] Provider Renewal date [DATE] Premium $4,…" at bounding box center [498, 243] width 849 height 43
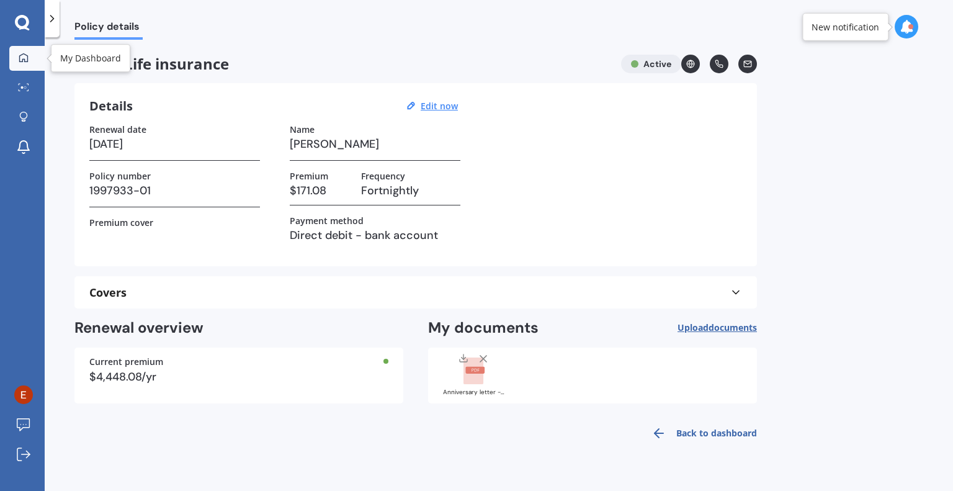
click at [25, 65] on link "My Dashboard" at bounding box center [26, 58] width 35 height 25
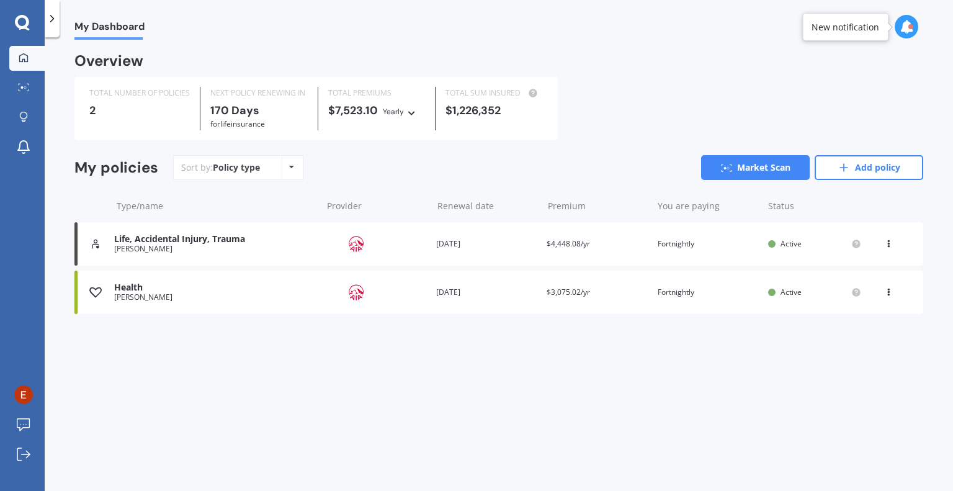
click at [848, 32] on div "New notification" at bounding box center [846, 26] width 68 height 12
click at [628, 253] on div "Life, Accidental Injury, [PERSON_NAME] Provider Renewal date [DATE] Premium $4,…" at bounding box center [498, 243] width 849 height 43
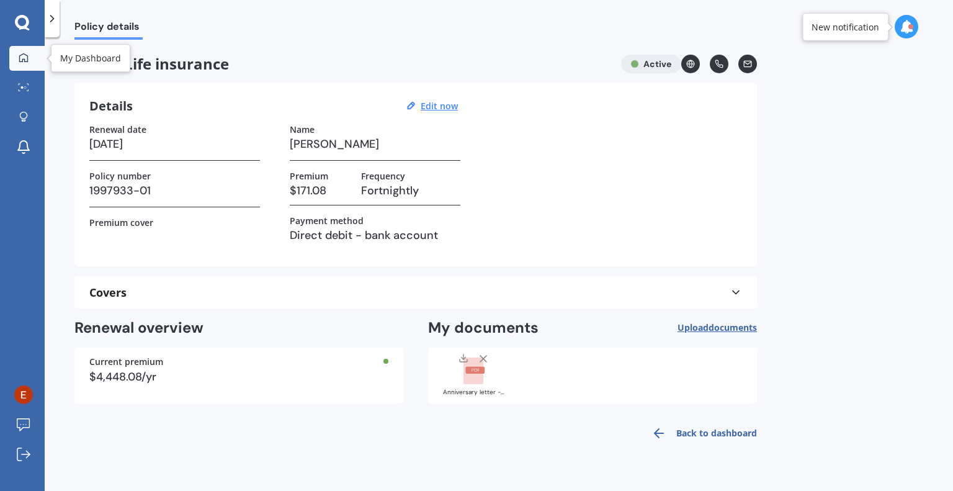
click at [30, 61] on div at bounding box center [23, 58] width 19 height 11
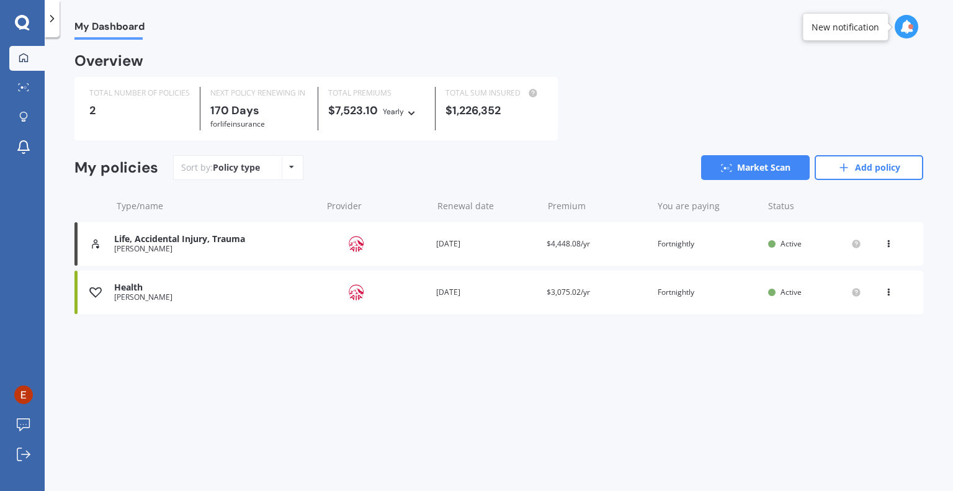
click at [889, 245] on icon at bounding box center [888, 241] width 9 height 7
click at [848, 191] on div "Type/name Provider Renewal date Premium You are paying Status" at bounding box center [498, 206] width 849 height 32
click at [757, 169] on link "Market Scan" at bounding box center [755, 167] width 109 height 25
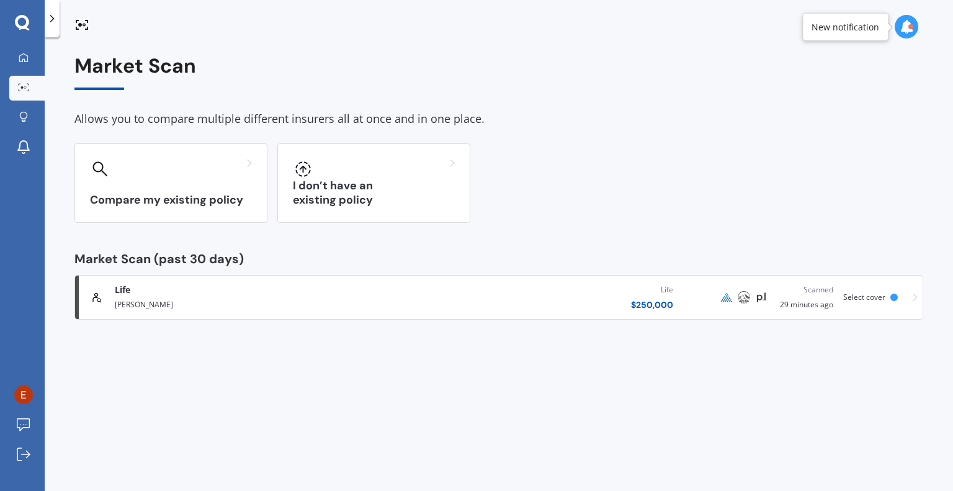
click at [662, 303] on div "$ 250,000" at bounding box center [652, 305] width 42 height 12
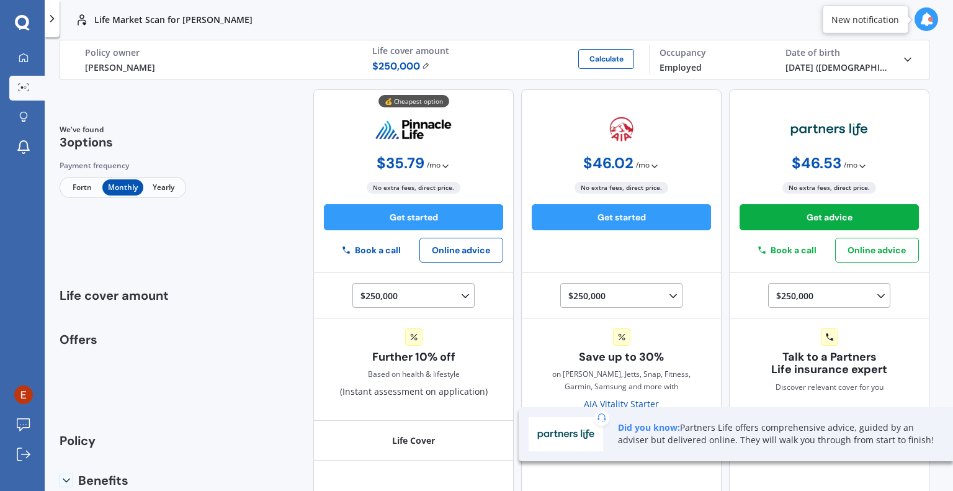
click at [405, 67] on span "$ 250,000" at bounding box center [401, 66] width 58 height 15
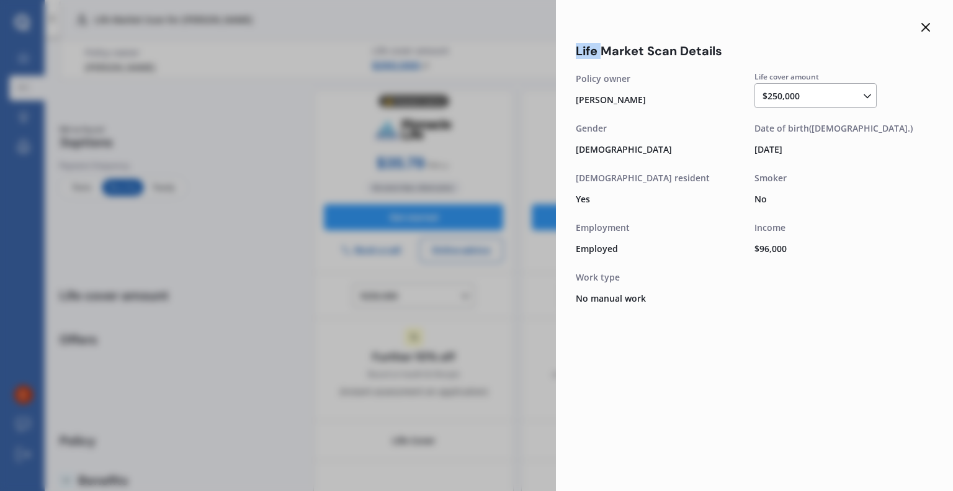
click at [405, 67] on div "Life Market Scan Details Life cover amount $250,000 $100,000 $150,000 $200,000 …" at bounding box center [476, 245] width 953 height 491
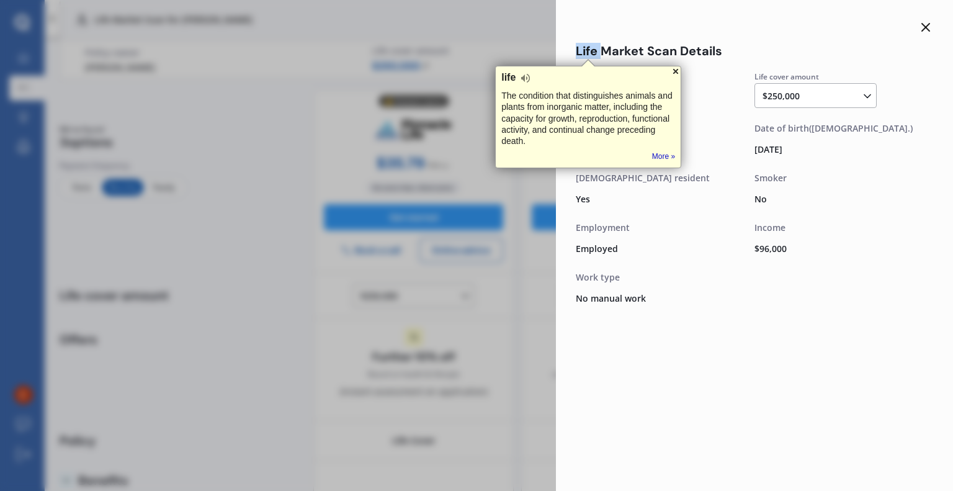
click at [676, 70] on div at bounding box center [676, 71] width 10 height 10
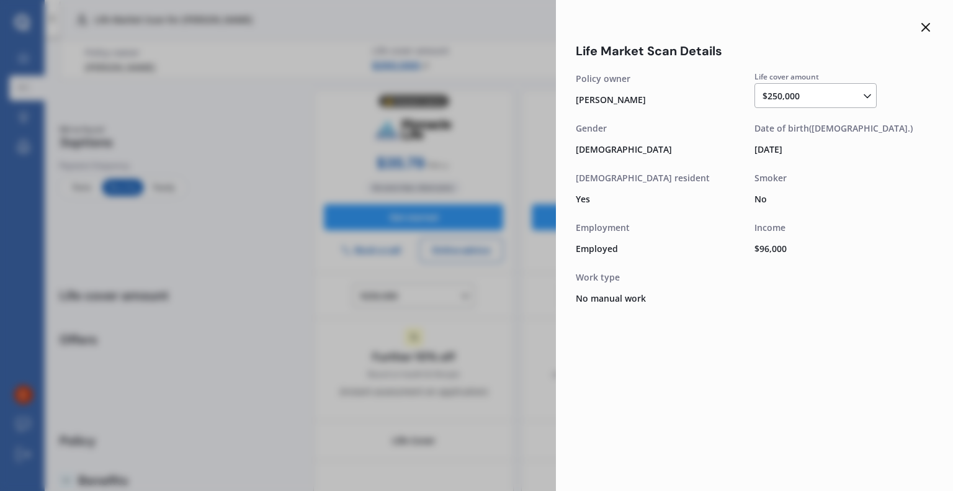
click at [485, 53] on div "Life Market Scan Details Life cover amount $250,000 $100,000 $150,000 $200,000 …" at bounding box center [476, 245] width 953 height 491
click at [925, 29] on line at bounding box center [925, 27] width 7 height 7
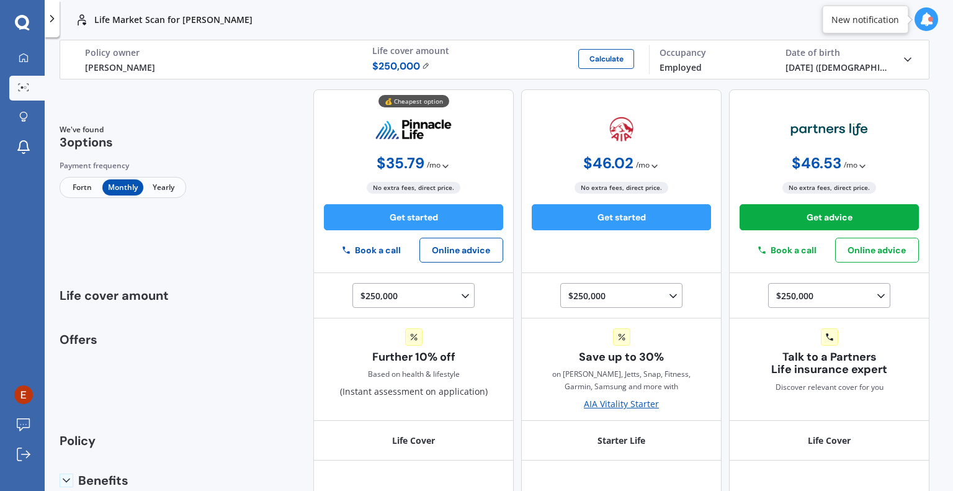
click at [391, 66] on span "$ 250,000" at bounding box center [401, 66] width 58 height 15
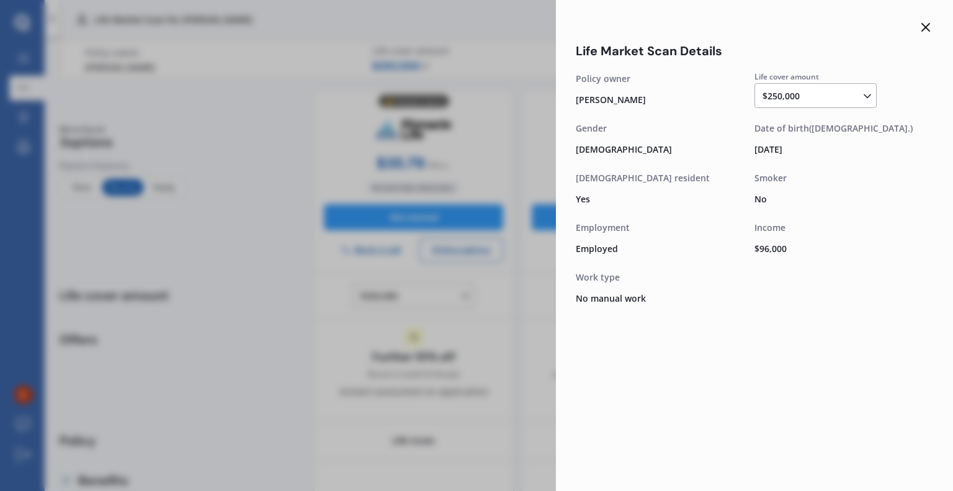
click at [863, 98] on icon at bounding box center [867, 96] width 12 height 12
click at [805, 172] on span "$500,000" at bounding box center [791, 169] width 37 height 12
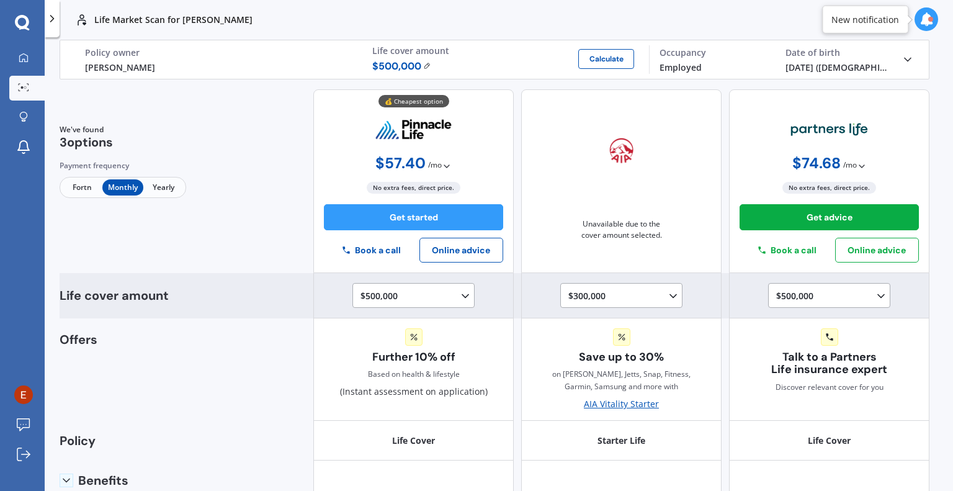
click at [645, 300] on div "$300,000 $100,000 $150,000 $200,000 $250,000 $300,000" at bounding box center [623, 296] width 111 height 15
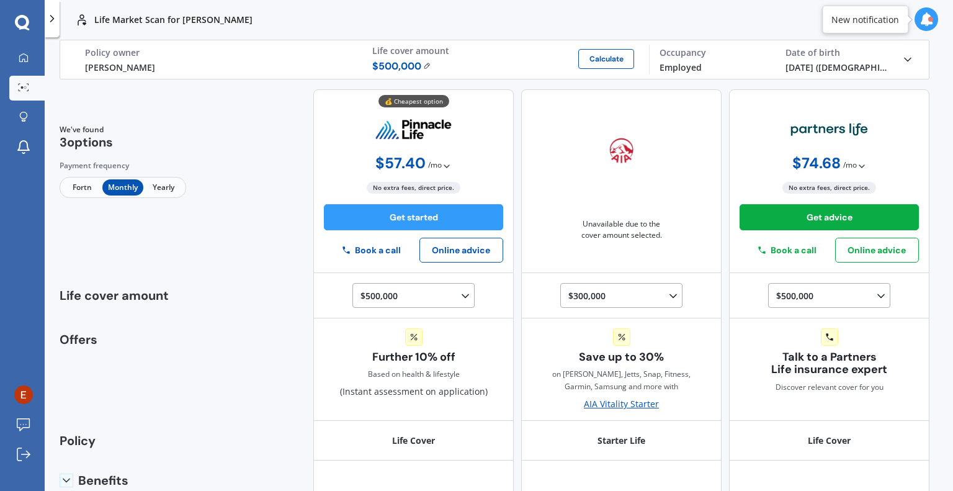
click at [536, 249] on div "Unavailable due to the cover amount selected." at bounding box center [621, 181] width 200 height 184
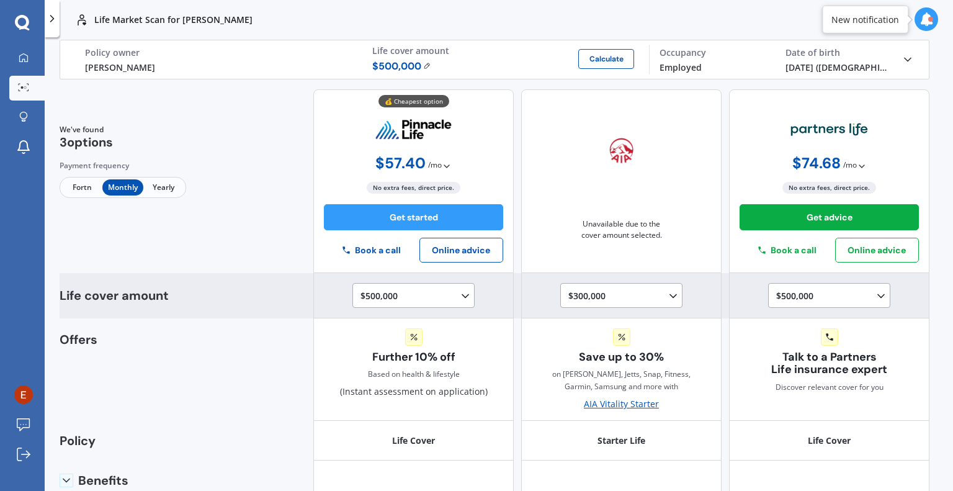
click at [590, 292] on div "$300,000 $100,000 $150,000 $200,000 $250,000 $300,000" at bounding box center [623, 296] width 111 height 15
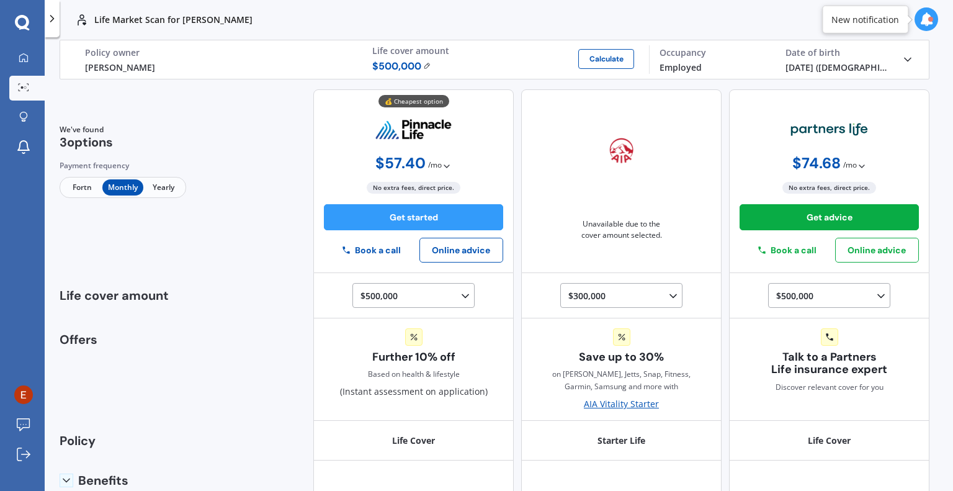
click at [75, 189] on span "Fortn" at bounding box center [82, 187] width 40 height 16
click at [426, 63] on img at bounding box center [427, 65] width 8 height 7
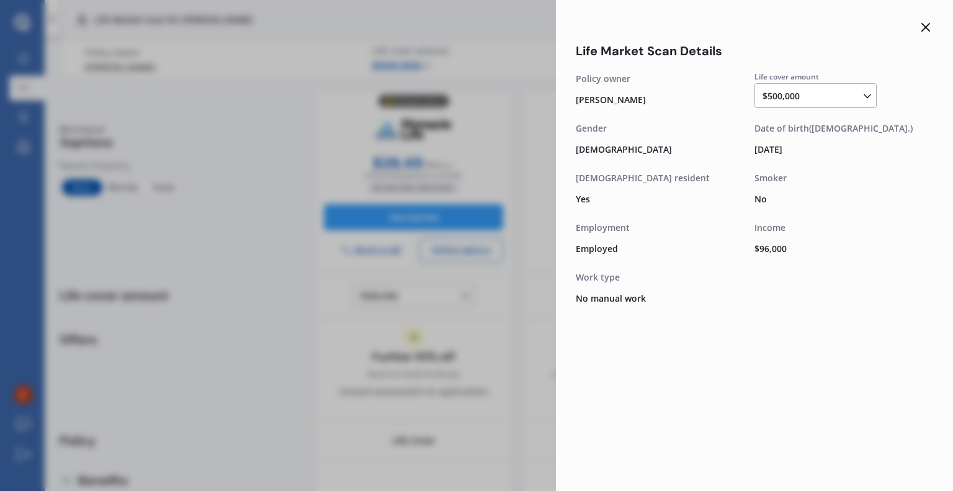
click at [820, 94] on div "$500,000 $100,000 $150,000 $200,000 $250,000 $300,000 $350,000 $400,000 $500,00…" at bounding box center [818, 96] width 111 height 15
click at [831, 322] on div "Life Market Scan Details Life cover amount $500,000 $100,000 $150,000 $200,000 …" at bounding box center [754, 245] width 397 height 491
click at [448, 401] on div "Life Market Scan Details Life cover amount $500,000 $100,000 $150,000 $200,000 …" at bounding box center [476, 245] width 953 height 491
click at [927, 29] on line at bounding box center [925, 27] width 7 height 7
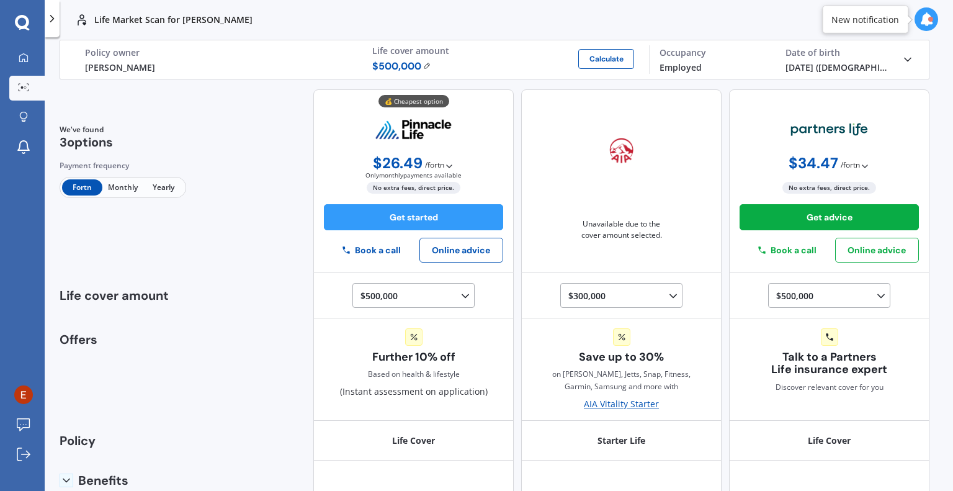
click at [544, 99] on div "Unavailable due to the cover amount selected." at bounding box center [621, 181] width 200 height 184
click at [601, 59] on button "Calculate" at bounding box center [606, 59] width 56 height 20
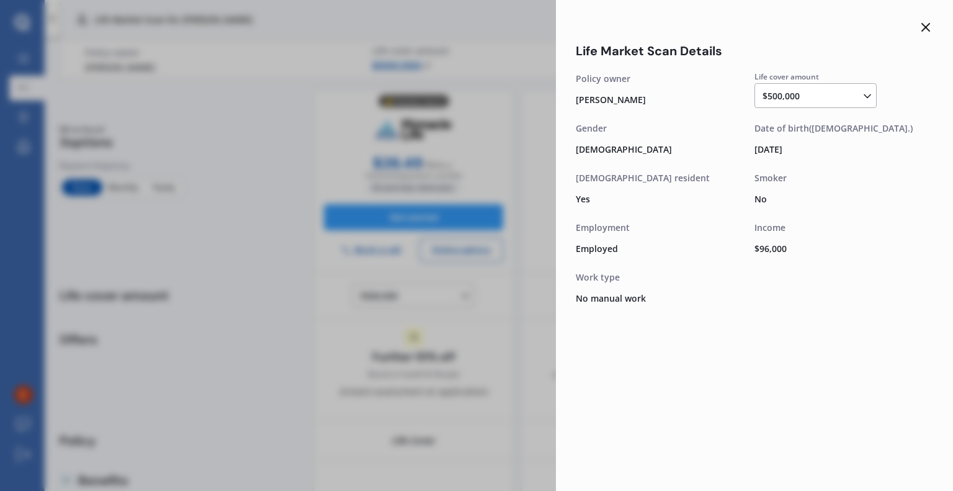
click at [926, 28] on line at bounding box center [925, 27] width 7 height 7
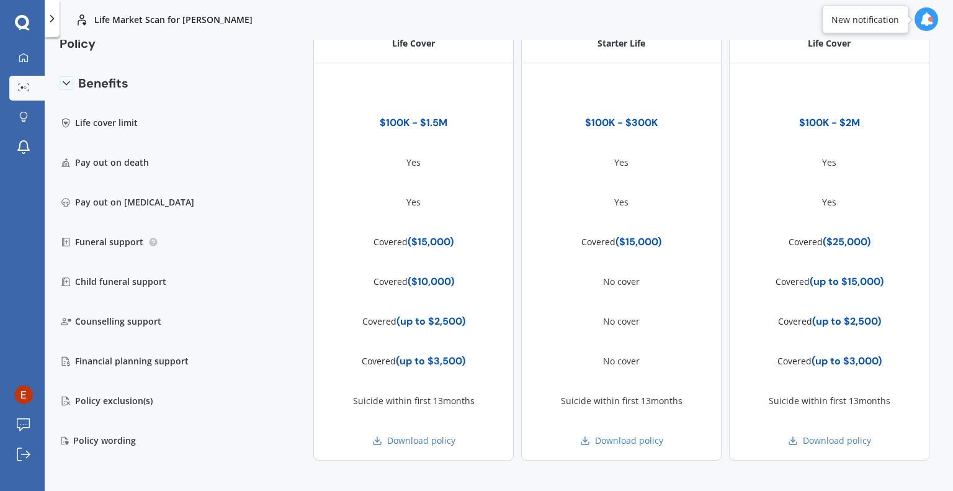
scroll to position [0, 0]
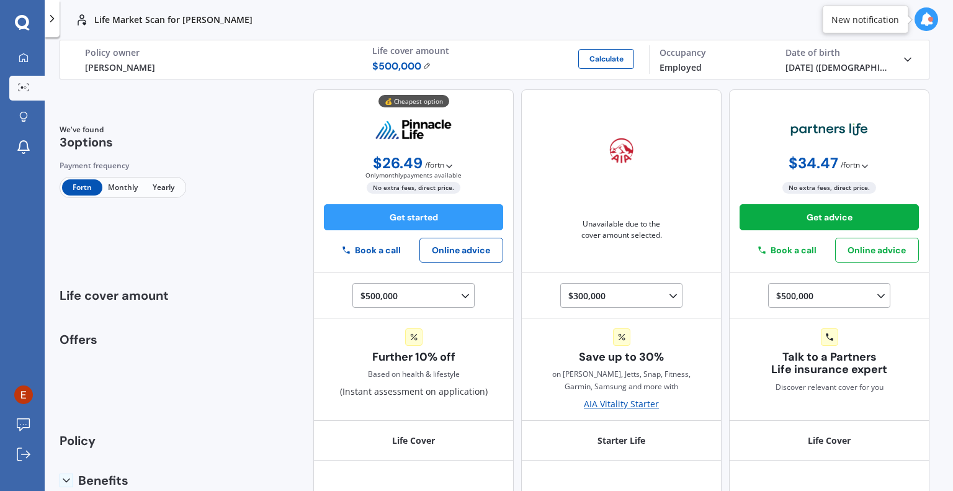
click at [444, 168] on icon at bounding box center [449, 166] width 10 height 10
click at [484, 154] on div "💰 Cheapest option $ 57.40 / mo Only monthly payments available $ 57.40 / mo No …" at bounding box center [413, 181] width 200 height 184
click at [426, 65] on img at bounding box center [427, 65] width 8 height 7
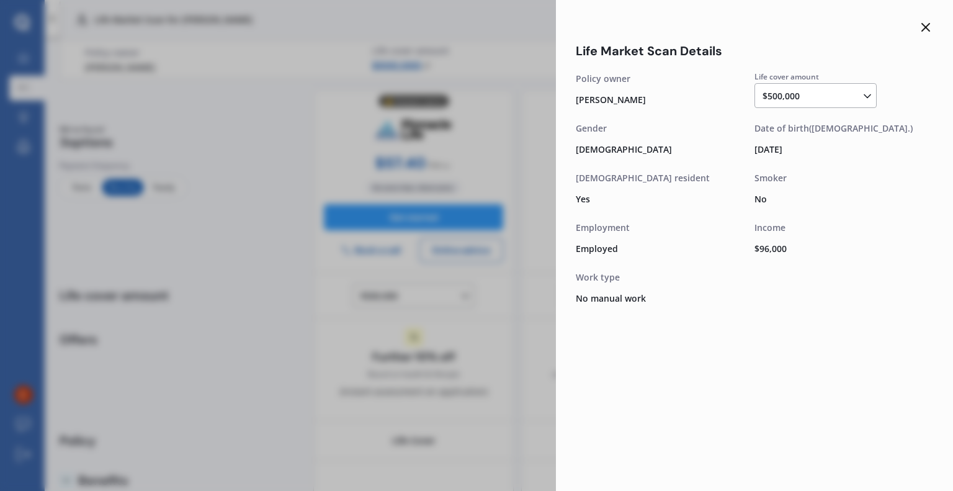
click at [868, 94] on icon at bounding box center [867, 96] width 12 height 12
drag, startPoint x: 814, startPoint y: 135, endPoint x: 829, endPoint y: 231, distance: 98.0
click at [829, 231] on div "$100,000 $150,000 $200,000 $250,000 $300,000 $350,000 $400,000 $500,000 $750,00…" at bounding box center [818, 170] width 111 height 124
click at [860, 185] on div "Smoker No" at bounding box center [844, 191] width 179 height 40
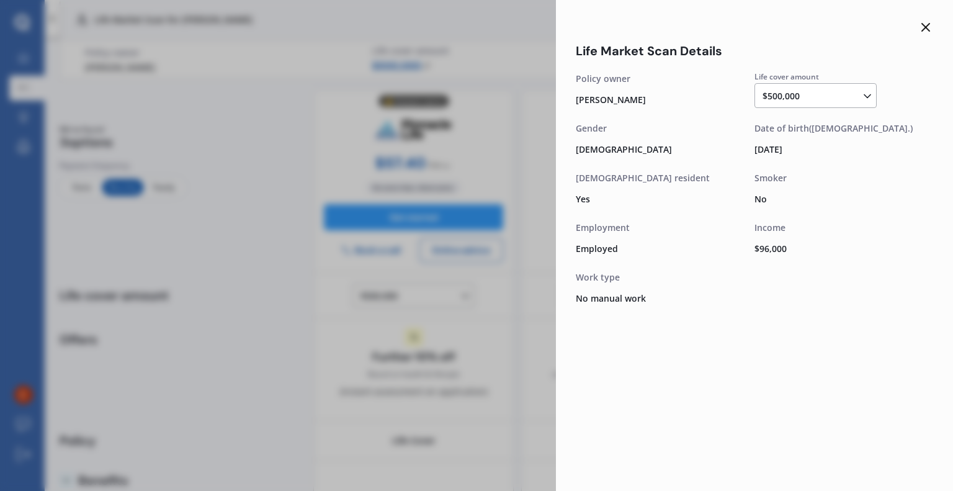
click at [535, 64] on div "Life Market Scan Details Life cover amount $500,000 $100,000 $150,000 $200,000 …" at bounding box center [476, 245] width 953 height 491
click at [819, 98] on div "$500,000 $100,000 $150,000 $200,000 $250,000 $300,000 $350,000 $400,000 $500,00…" at bounding box center [818, 96] width 111 height 15
click at [924, 26] on line at bounding box center [925, 27] width 7 height 7
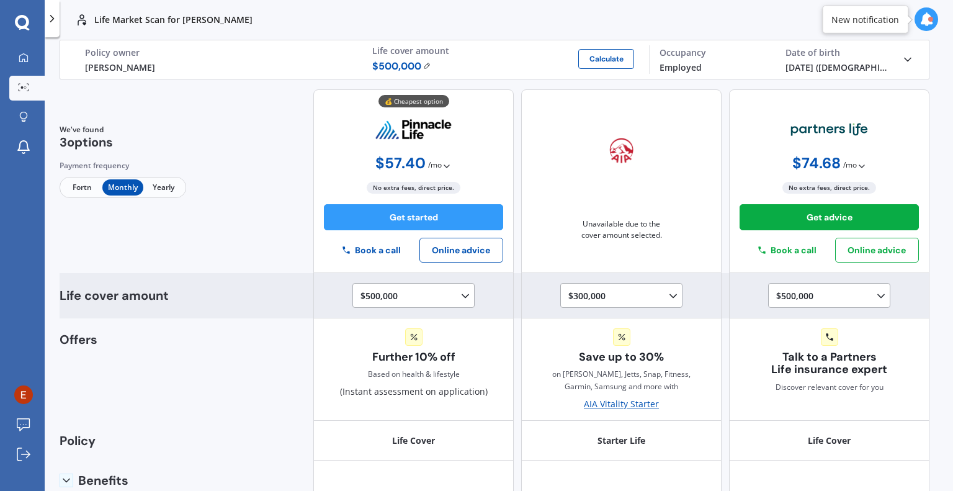
click at [667, 297] on icon at bounding box center [673, 296] width 12 height 12
click at [696, 300] on div "$300,000 $100,000 $150,000 $200,000 $250,000 $300,000" at bounding box center [621, 295] width 200 height 45
click at [670, 294] on polyline at bounding box center [673, 295] width 6 height 3
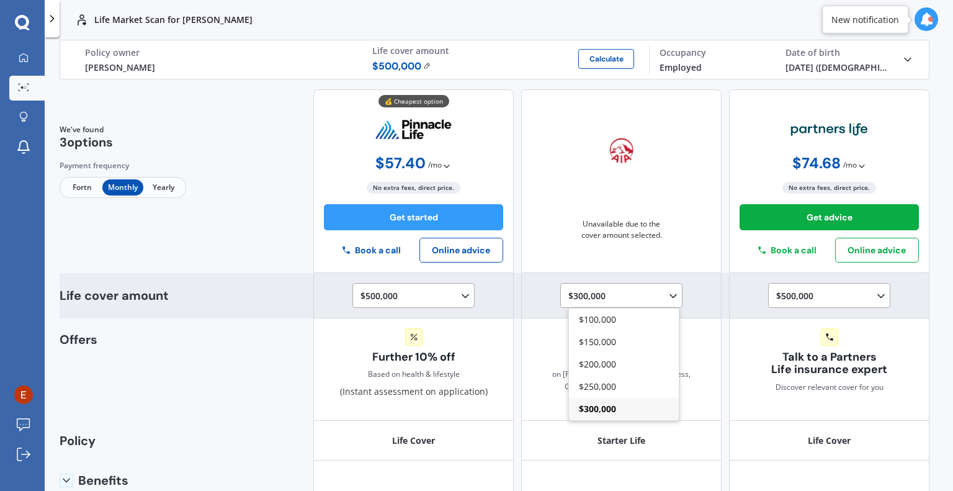
click at [690, 299] on div "$300,000 $100,000 $150,000 $200,000 $250,000 $300,000" at bounding box center [621, 295] width 200 height 45
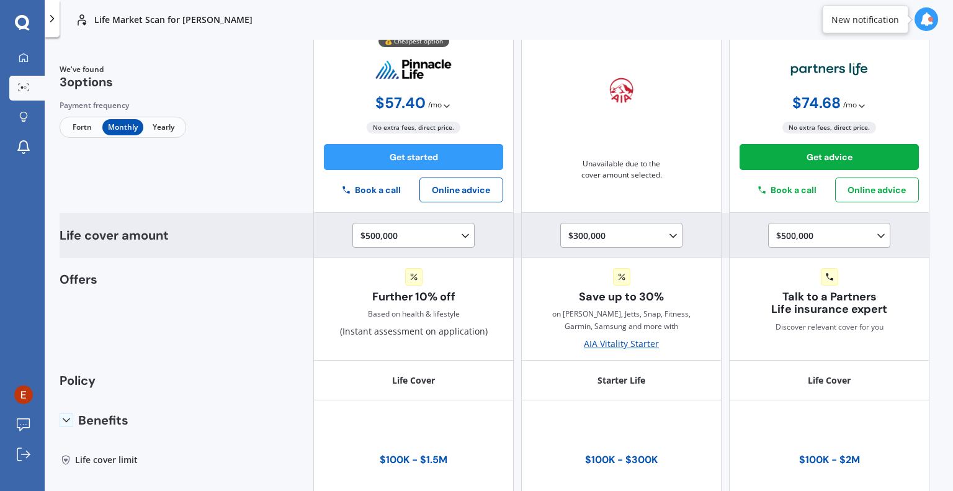
scroll to position [0, 0]
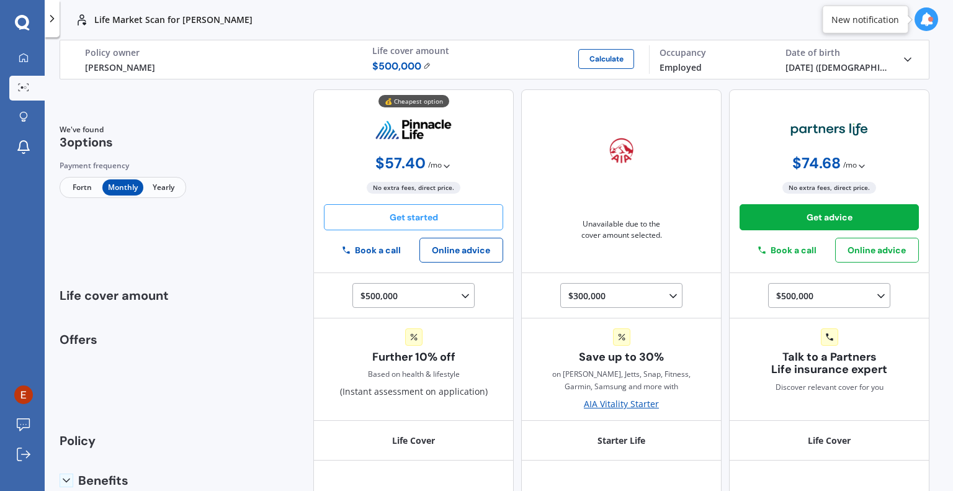
click at [461, 217] on button "Get started" at bounding box center [413, 217] width 179 height 26
